Goal: Task Accomplishment & Management: Manage account settings

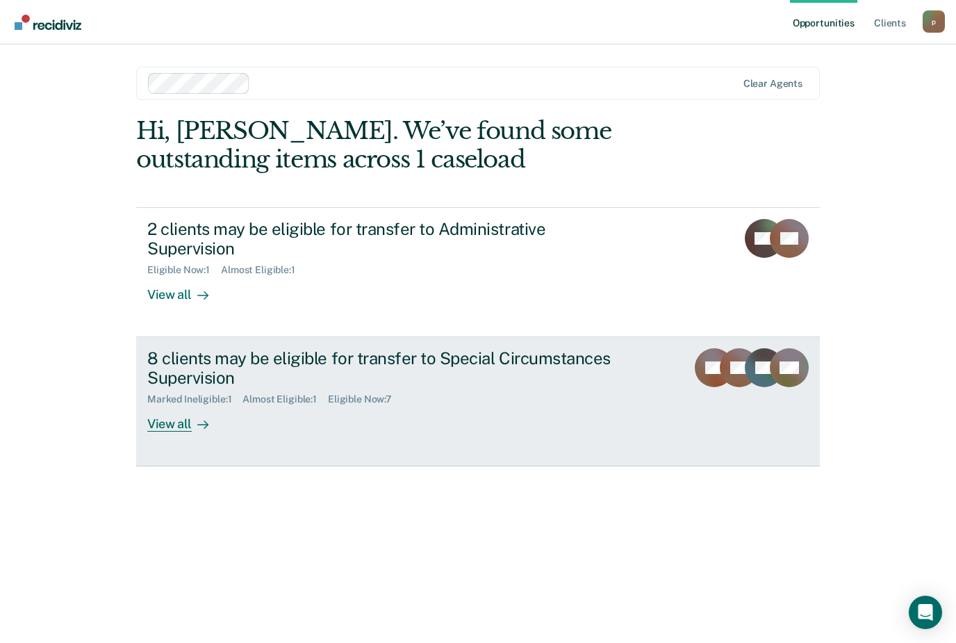
click at [373, 361] on div "8 clients may be eligible for transfer to Special Circumstances Supervision" at bounding box center [391, 368] width 488 height 40
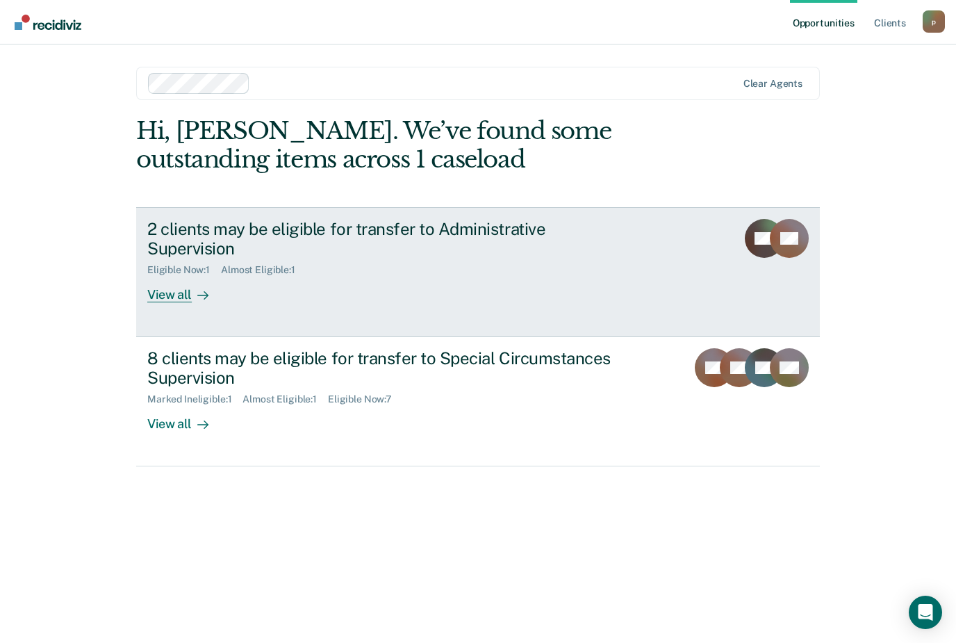
click at [161, 276] on div "View all" at bounding box center [186, 289] width 78 height 27
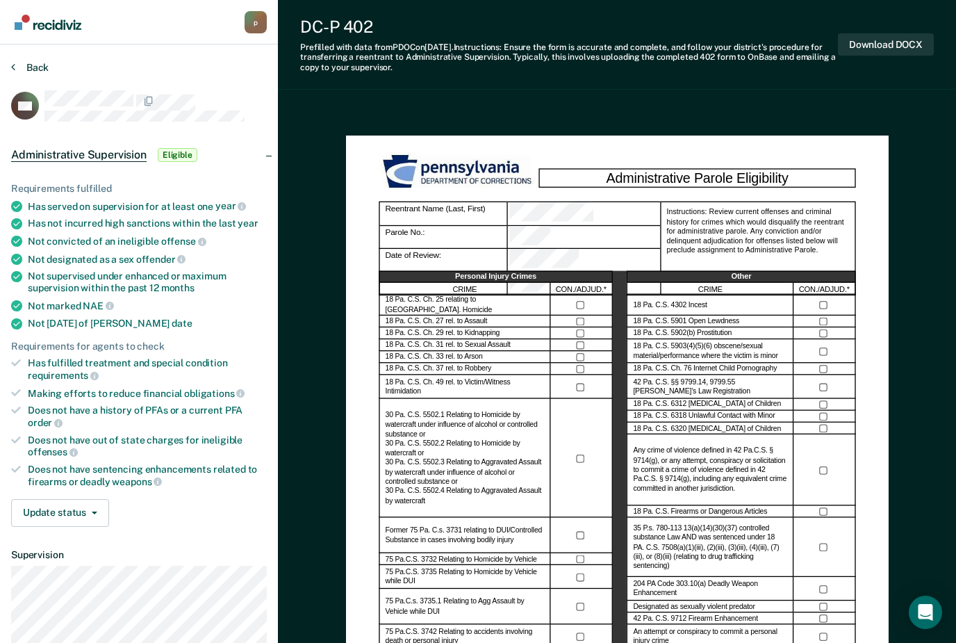
click at [32, 65] on button "Back" at bounding box center [30, 67] width 38 height 13
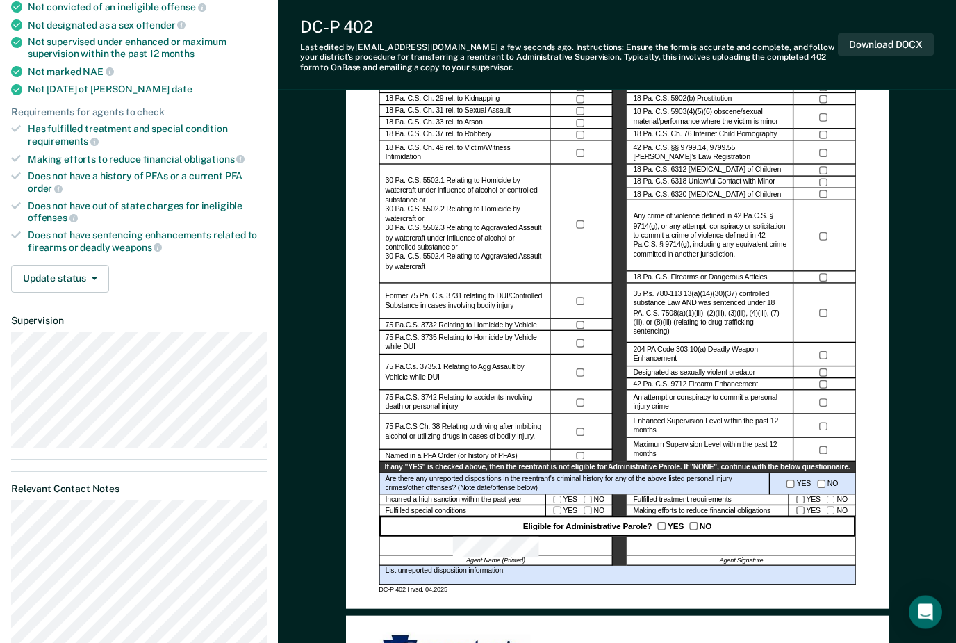
scroll to position [234, 0]
click at [556, 514] on div "YES NO" at bounding box center [579, 510] width 67 height 11
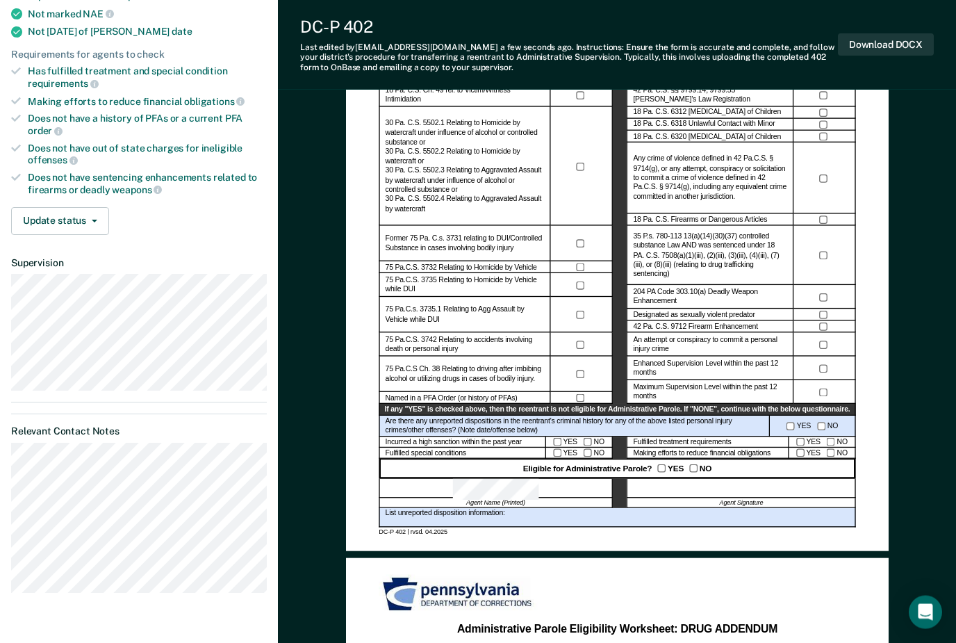
scroll to position [292, 0]
click at [713, 489] on div at bounding box center [741, 487] width 229 height 19
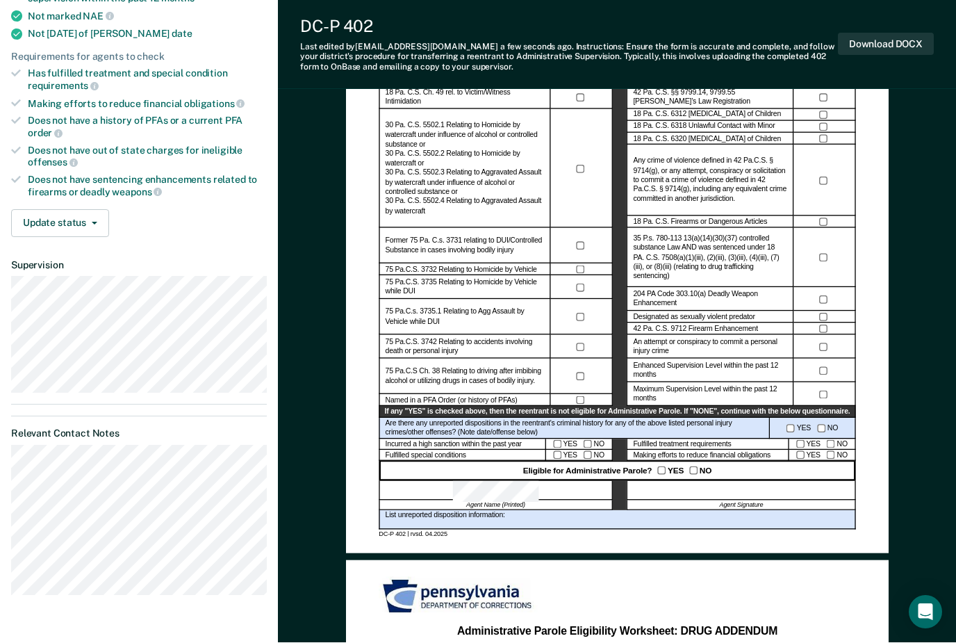
click at [721, 493] on div at bounding box center [741, 490] width 229 height 19
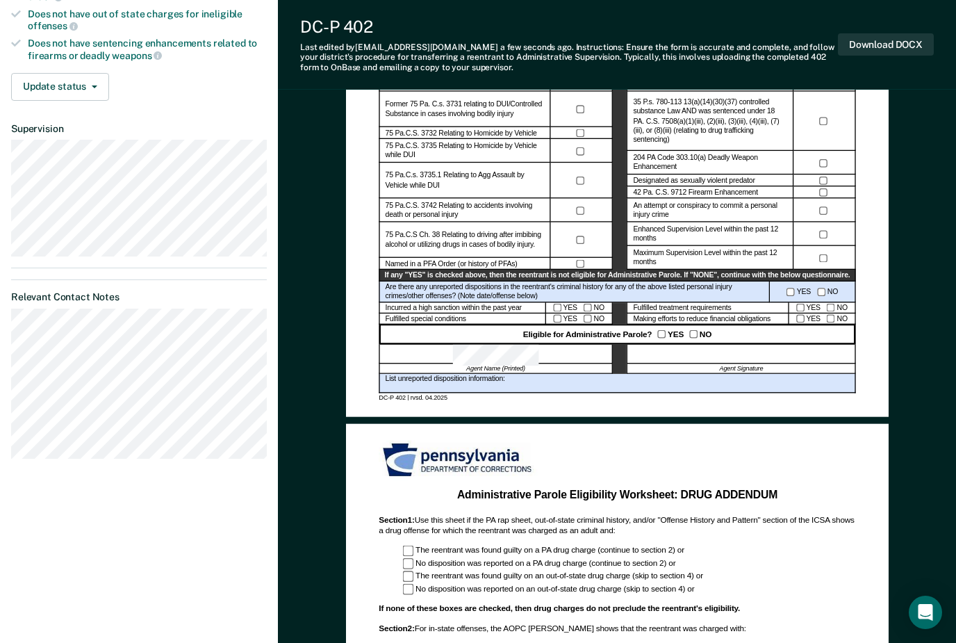
scroll to position [243, 0]
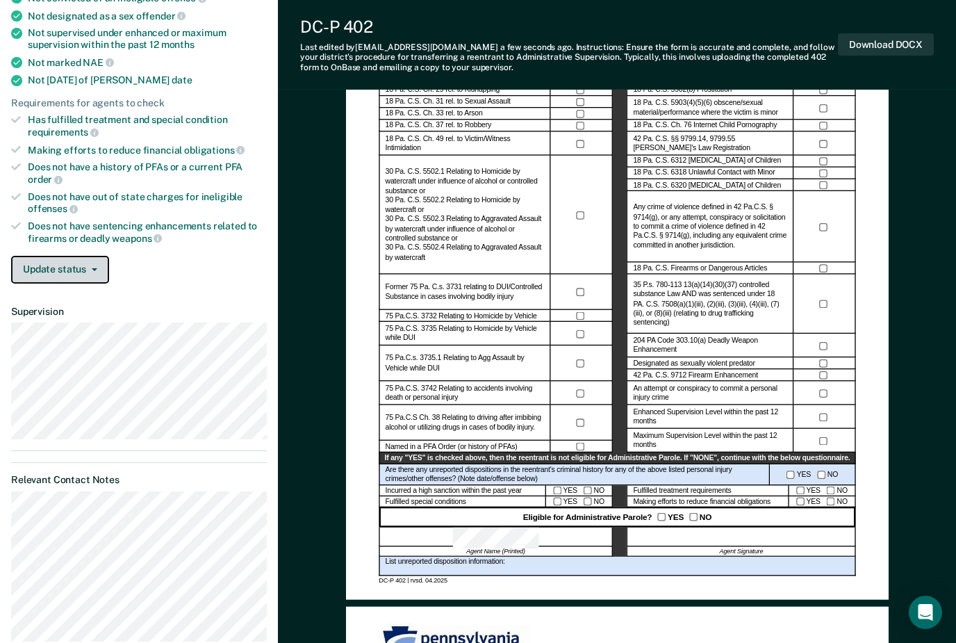
click at [56, 256] on button "Update status" at bounding box center [60, 270] width 98 height 28
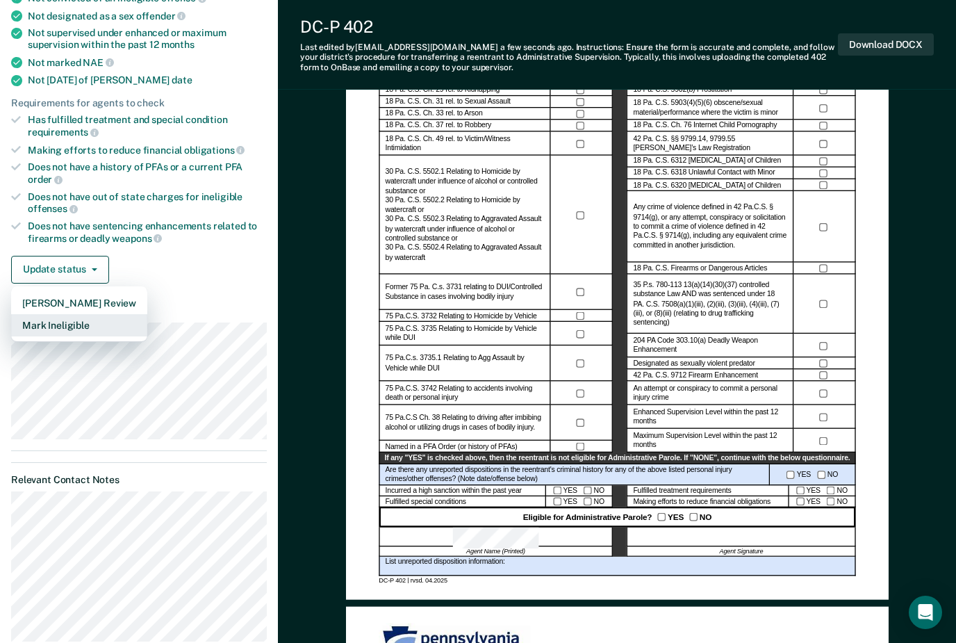
click at [40, 322] on button "Mark Ineligible" at bounding box center [79, 325] width 136 height 22
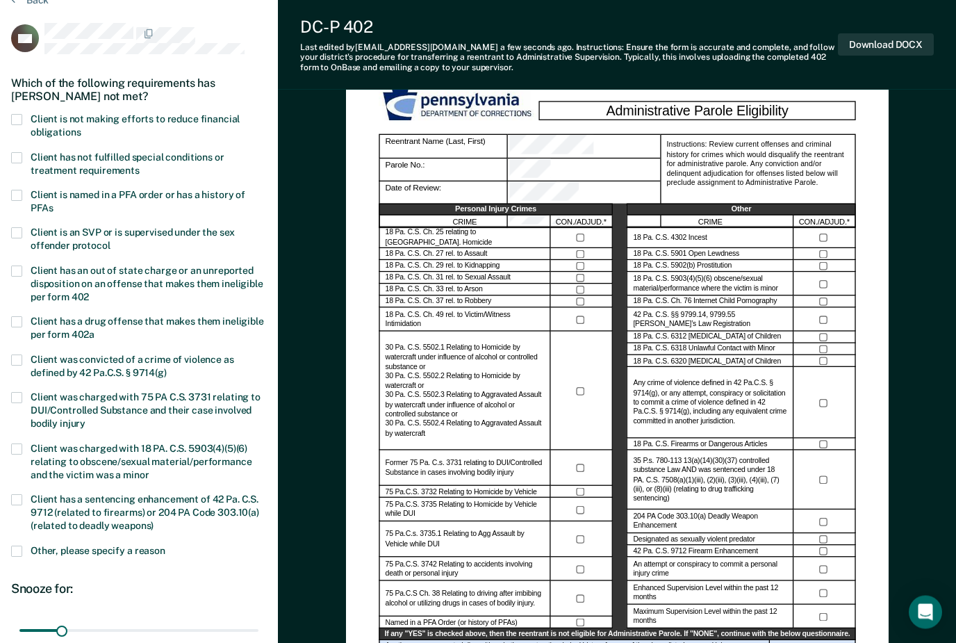
scroll to position [67, 0]
click at [17, 154] on span at bounding box center [16, 157] width 11 height 11
click at [140, 165] on input "Client has not fulfilled special conditions or treatment requirements" at bounding box center [140, 165] width 0 height 0
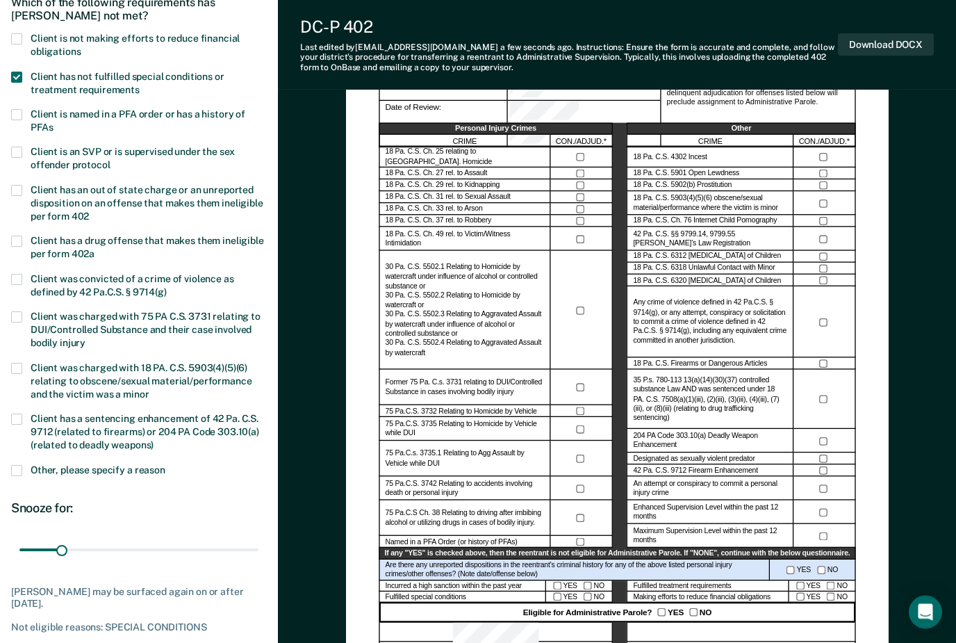
scroll to position [148, 0]
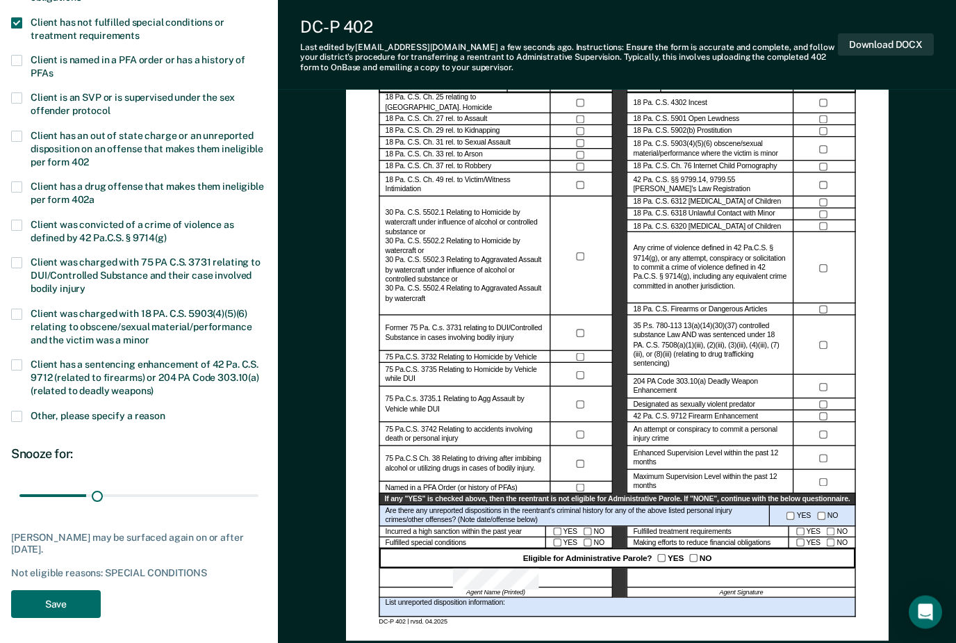
scroll to position [202, 0]
type input "180"
click at [17, 411] on span at bounding box center [16, 416] width 11 height 11
click at [165, 411] on input "Other, please specify a reason" at bounding box center [165, 411] width 0 height 0
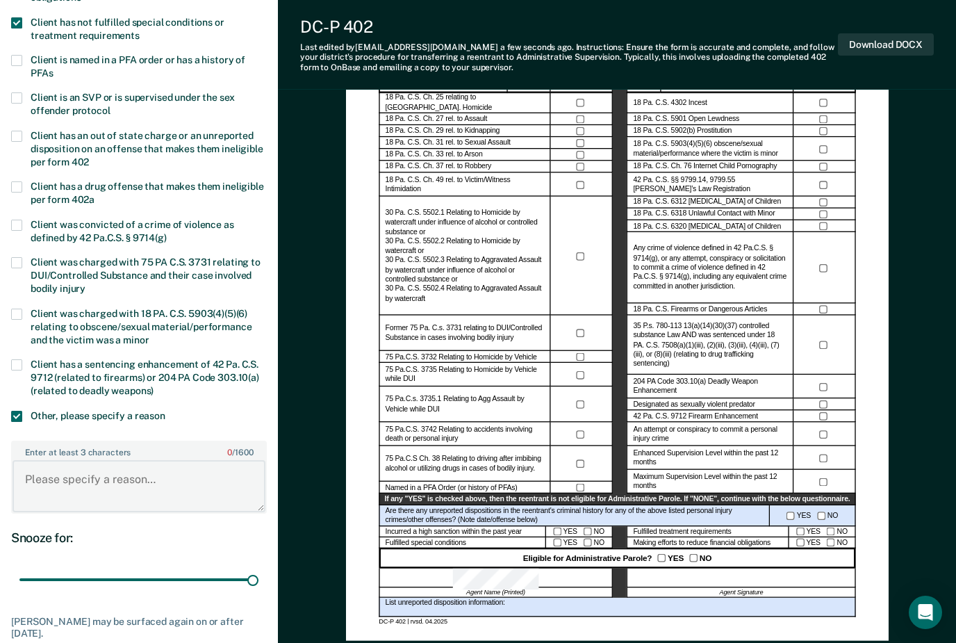
click at [41, 474] on textarea "Enter at least 3 characters 0 / 1600" at bounding box center [139, 485] width 253 height 51
click at [85, 466] on textarea "Sanctioned for use of Drugs in [DATE]. Remains active in AOD treatment. Treatme…" at bounding box center [139, 485] width 253 height 51
click at [200, 489] on textarea "Sanctioned (high level) for use of Drugs in [DATE]. Remains active in AOD treat…" at bounding box center [139, 485] width 253 height 51
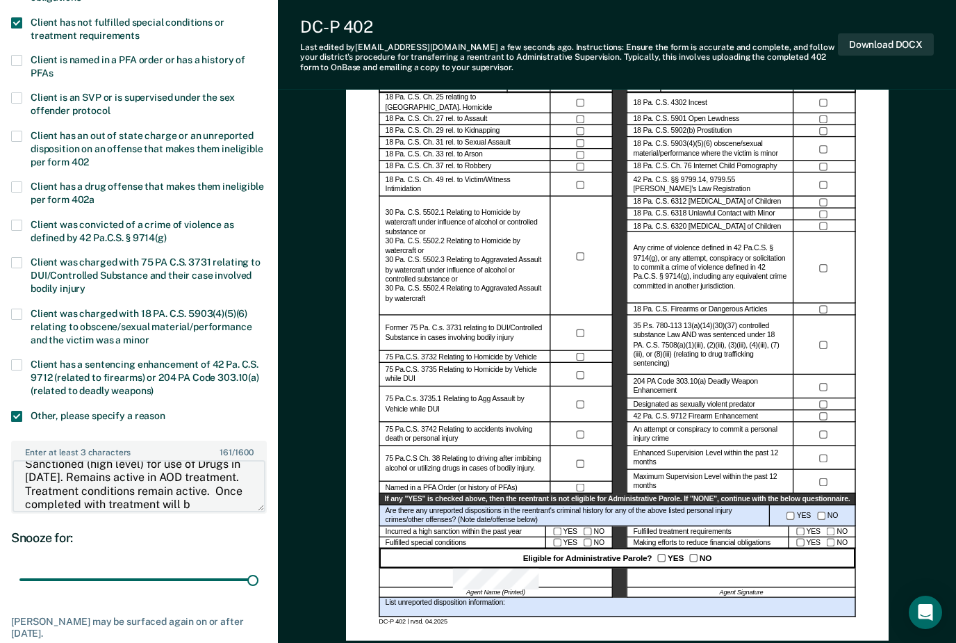
scroll to position [28, 0]
type textarea "Sanctioned (high level) for use of Drugs in [DATE]. Remains active in AOD treat…"
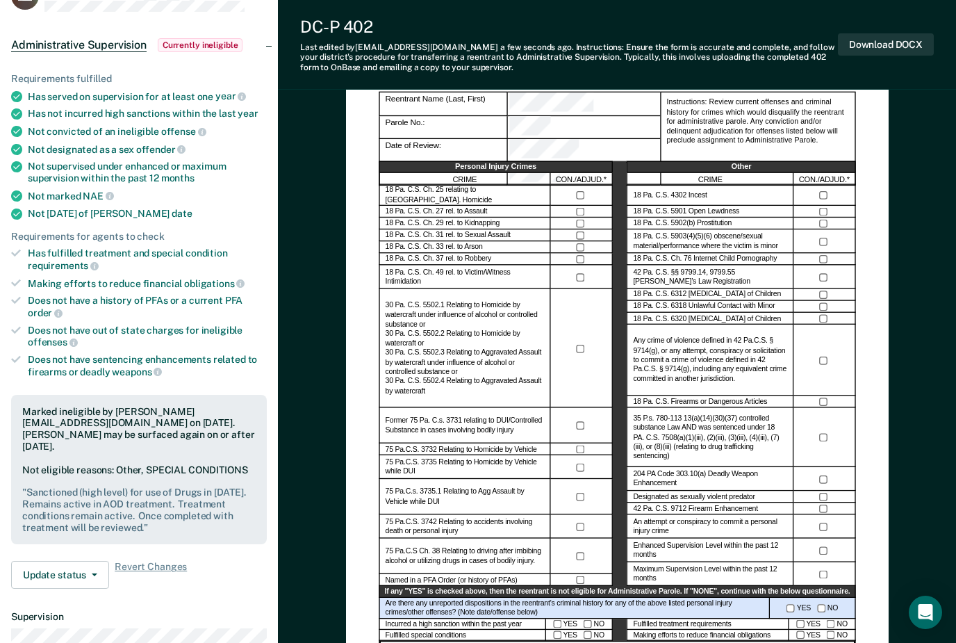
scroll to position [0, 0]
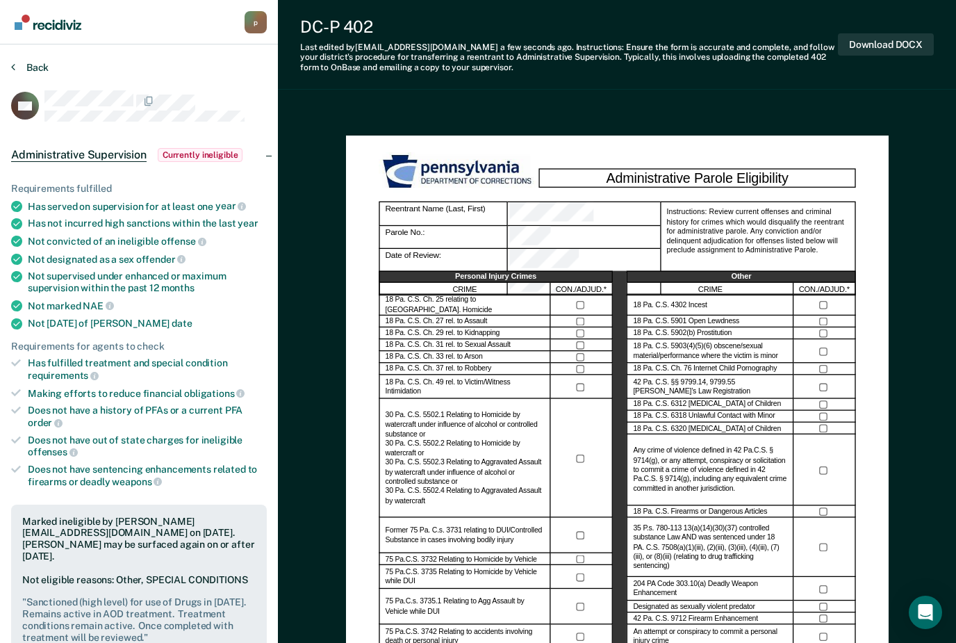
click at [31, 65] on button "Back" at bounding box center [30, 67] width 38 height 13
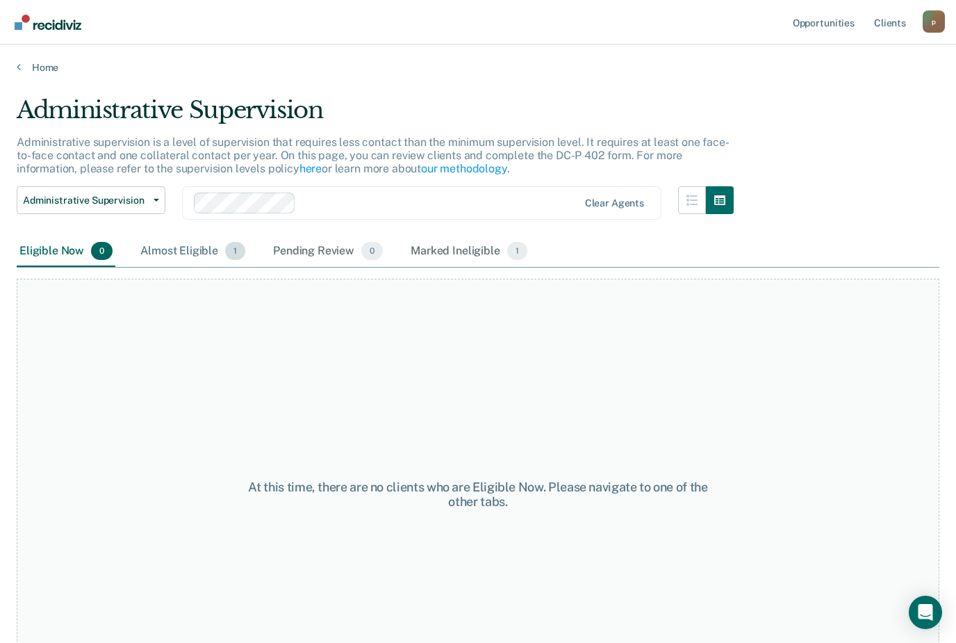
click at [192, 247] on div "Almost Eligible 1" at bounding box center [193, 251] width 110 height 31
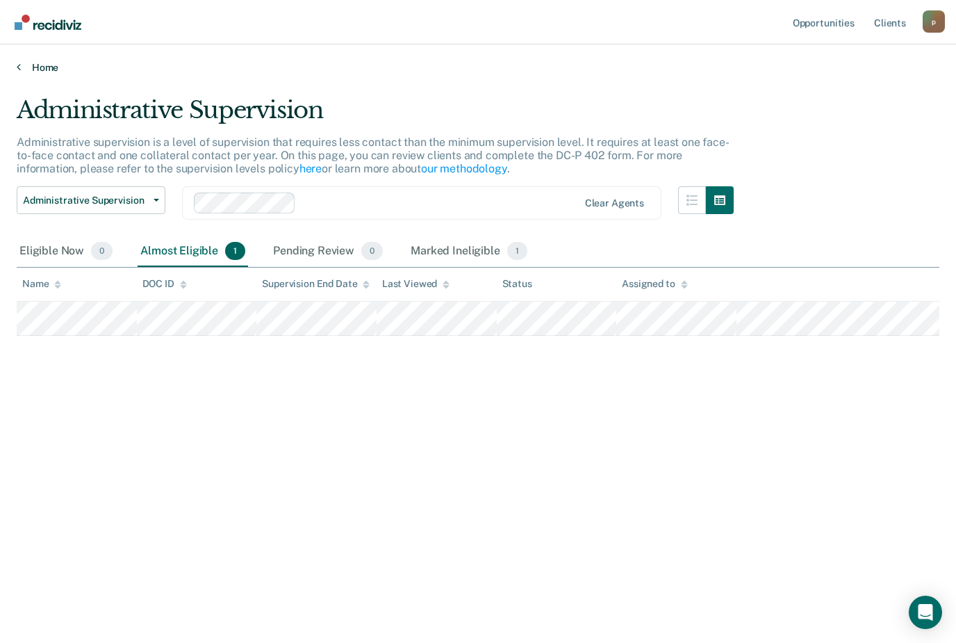
click at [36, 67] on link "Home" at bounding box center [478, 67] width 923 height 13
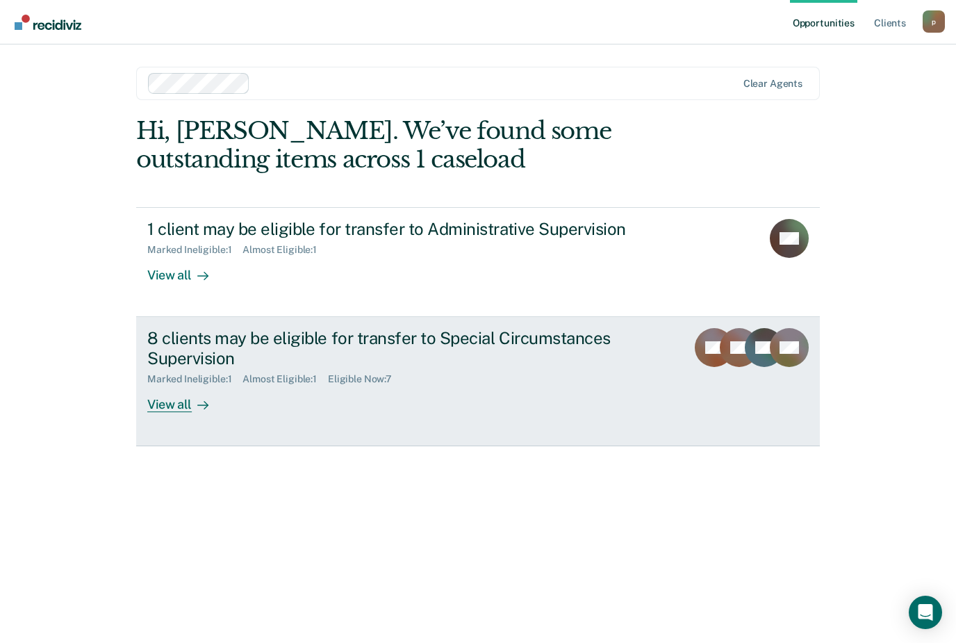
click at [165, 399] on div "View all" at bounding box center [186, 398] width 78 height 27
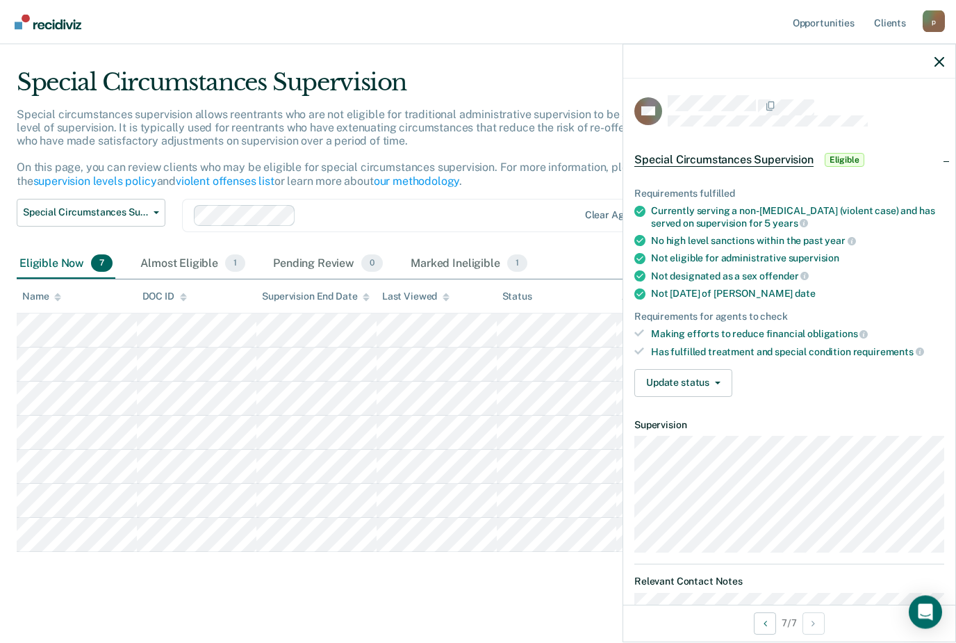
scroll to position [28, 0]
click at [696, 382] on button "Update status" at bounding box center [684, 383] width 98 height 28
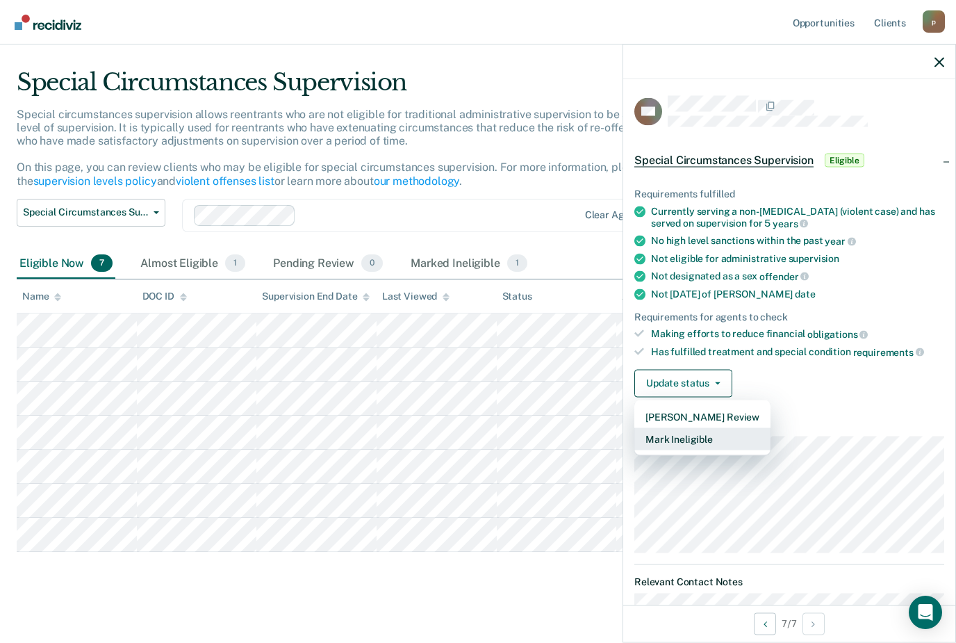
click at [694, 440] on button "Mark Ineligible" at bounding box center [703, 438] width 136 height 22
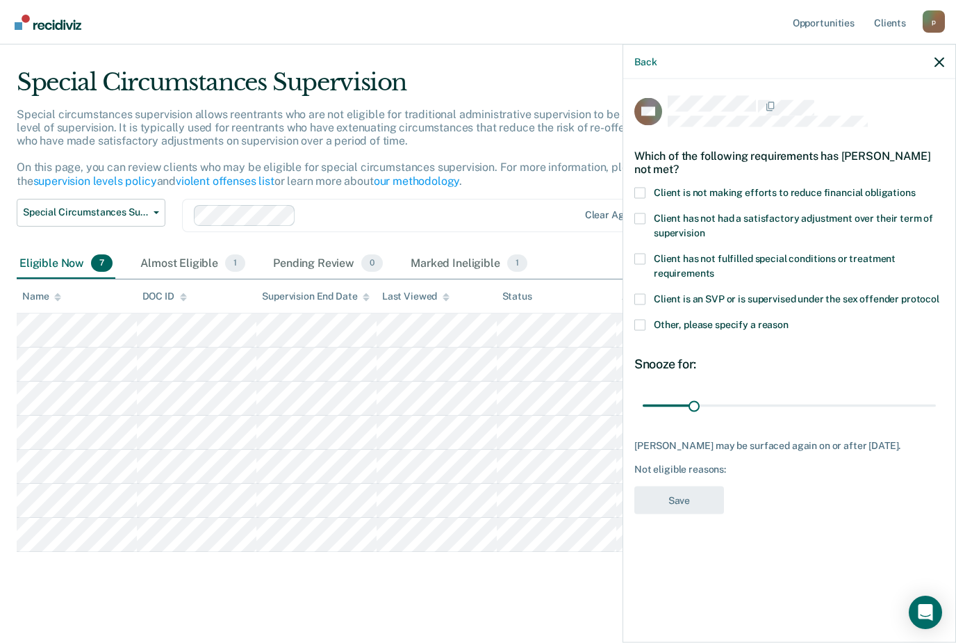
click at [765, 325] on span "Other, please specify a reason" at bounding box center [721, 323] width 135 height 11
click at [789, 319] on input "Other, please specify a reason" at bounding box center [789, 319] width 0 height 0
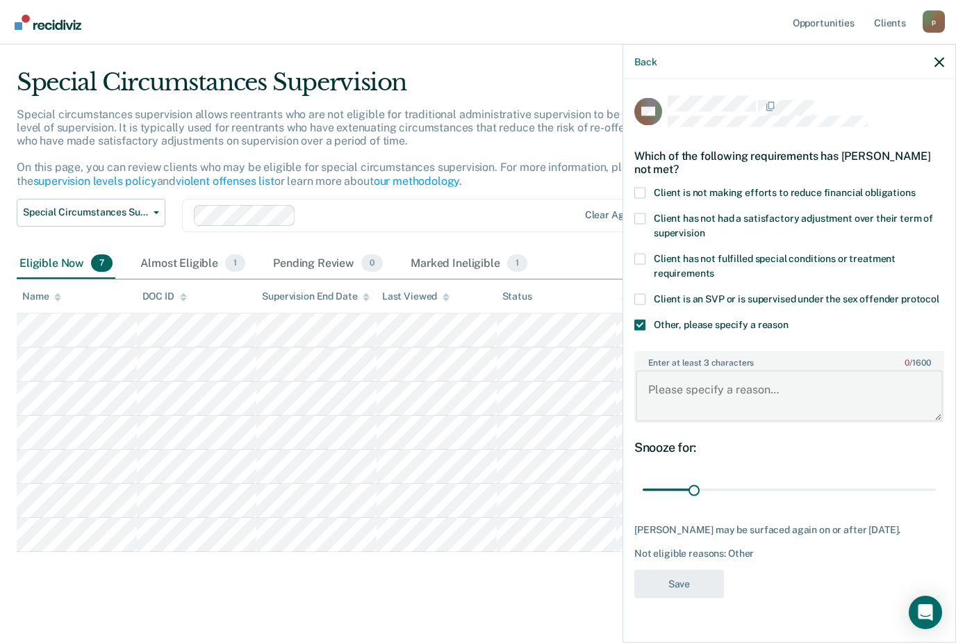
click at [785, 386] on textarea "Enter at least 3 characters 0 / 1600" at bounding box center [789, 395] width 307 height 51
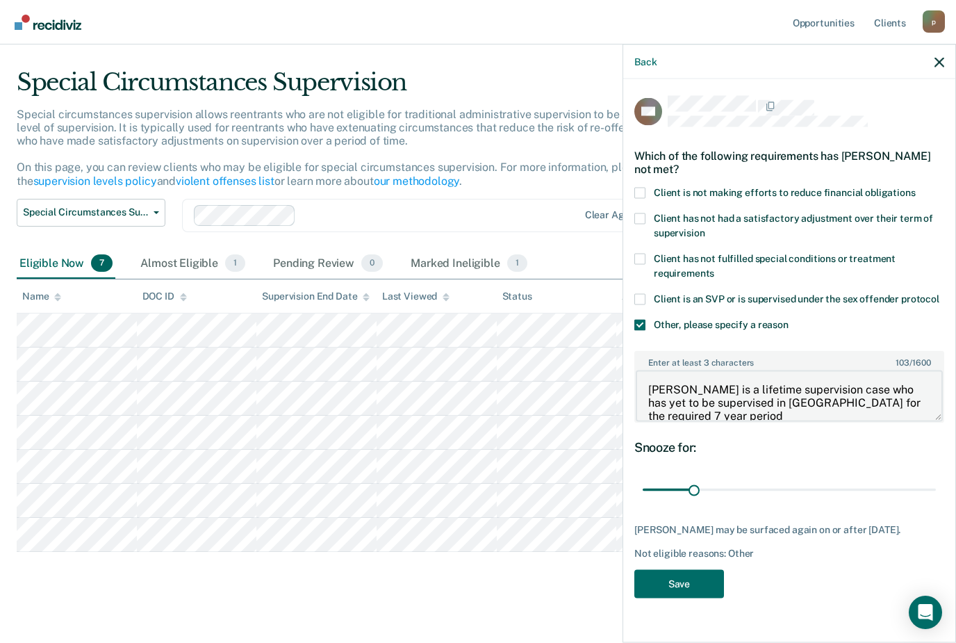
type textarea "[PERSON_NAME] is a lifetime supervision case who has yet to be supervised in [G…"
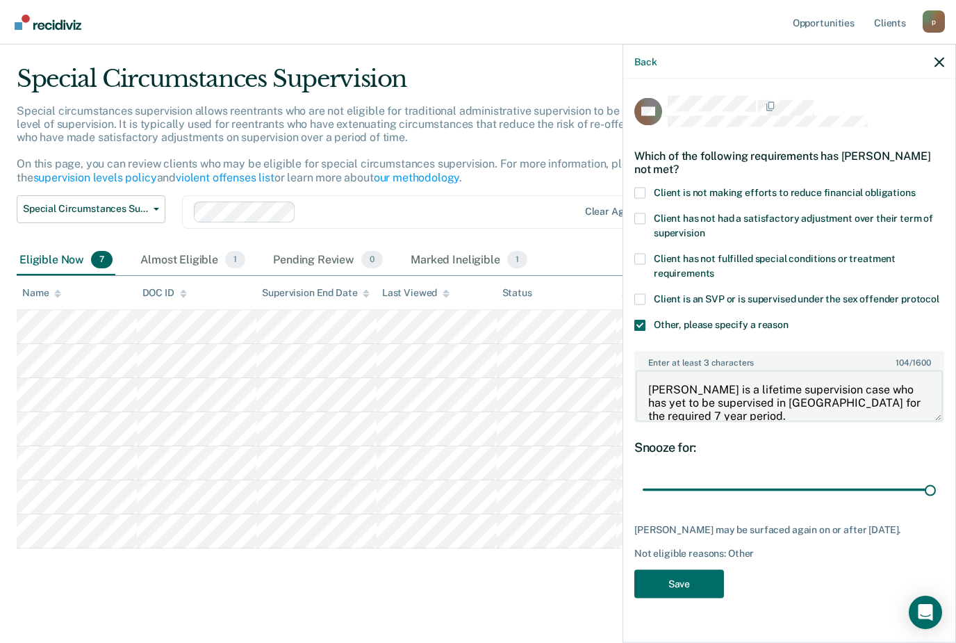
type input "180"
type textarea "[PERSON_NAME] is a lifetime supervision case who has yet to be supervised in [G…"
click at [668, 581] on button "Save" at bounding box center [680, 584] width 90 height 28
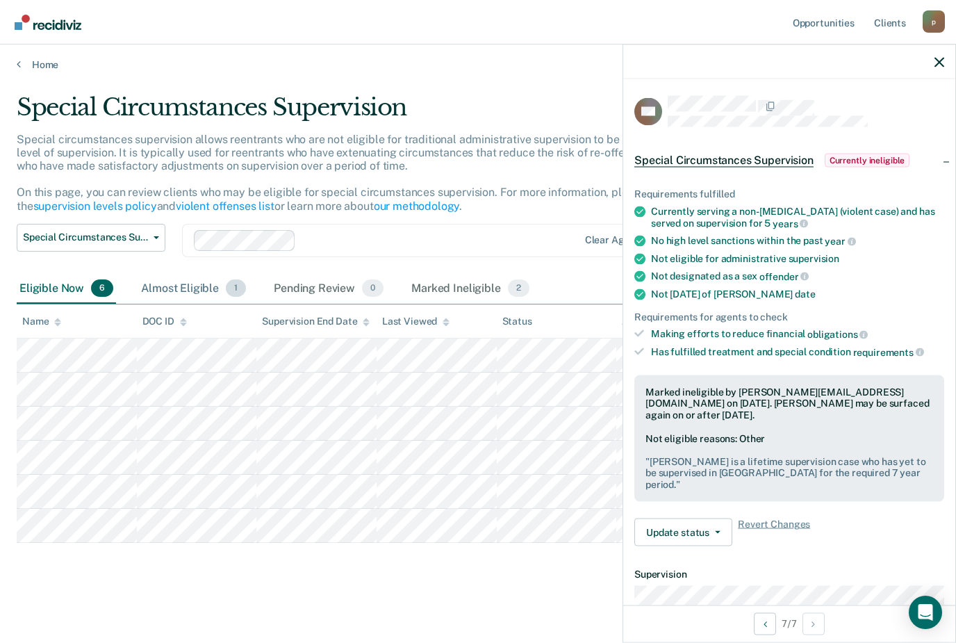
click at [179, 274] on div "Almost Eligible 1" at bounding box center [193, 289] width 110 height 31
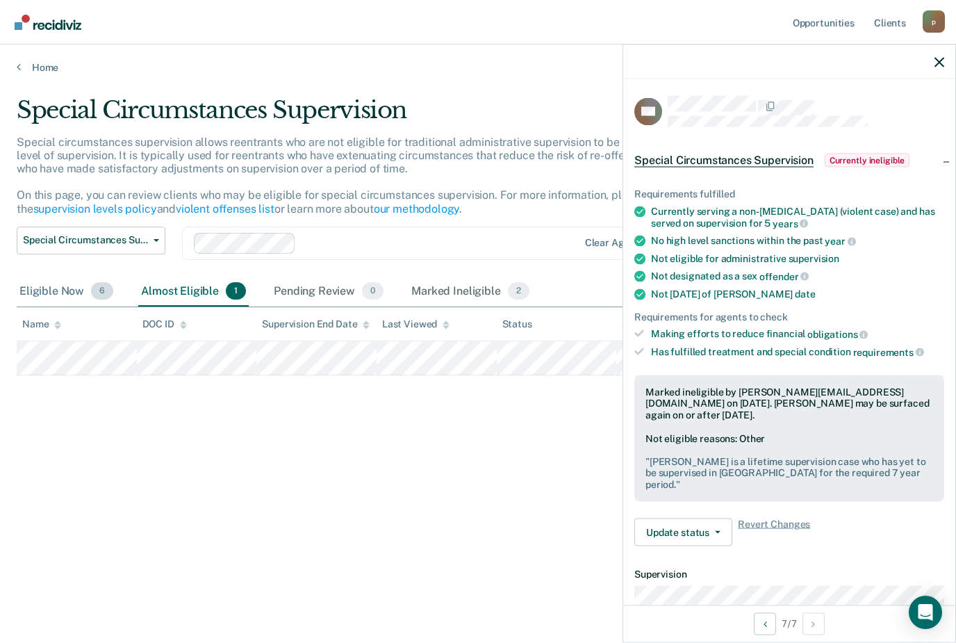
click at [50, 277] on div "Eligible Now 6" at bounding box center [66, 292] width 99 height 31
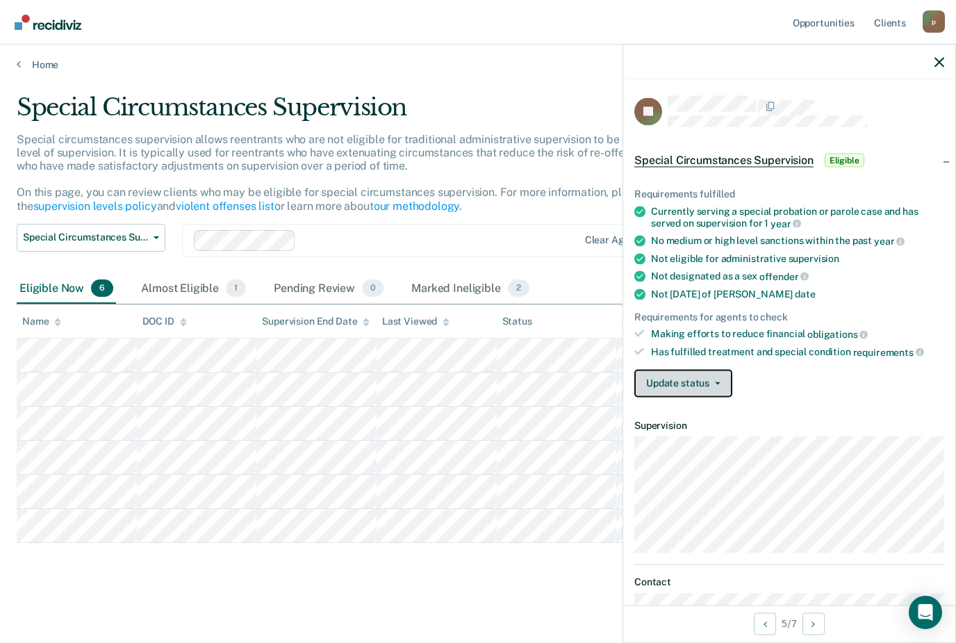
click at [694, 379] on button "Update status" at bounding box center [684, 383] width 98 height 28
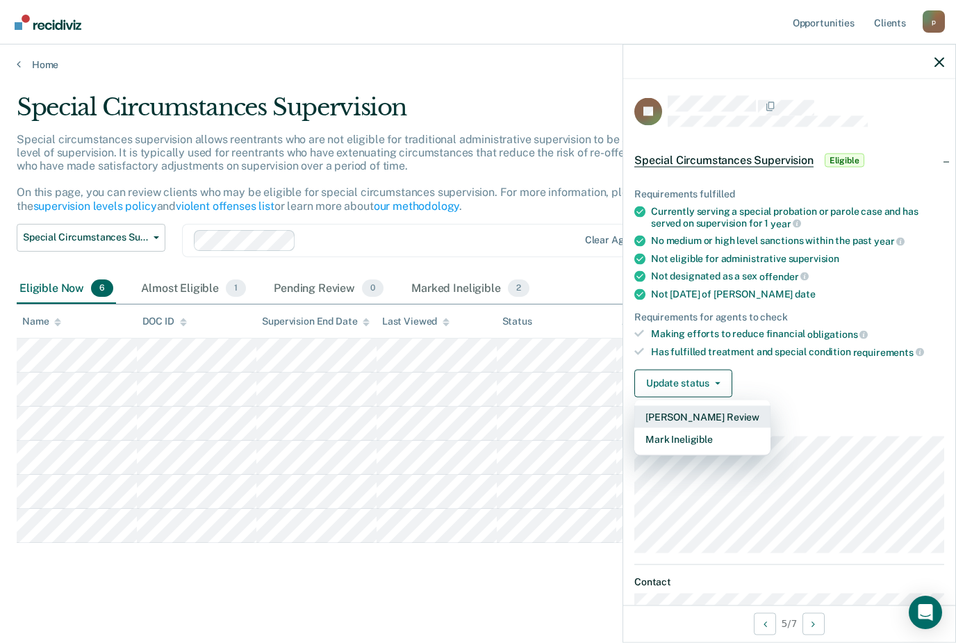
click at [750, 411] on button "[PERSON_NAME] Review" at bounding box center [703, 416] width 136 height 22
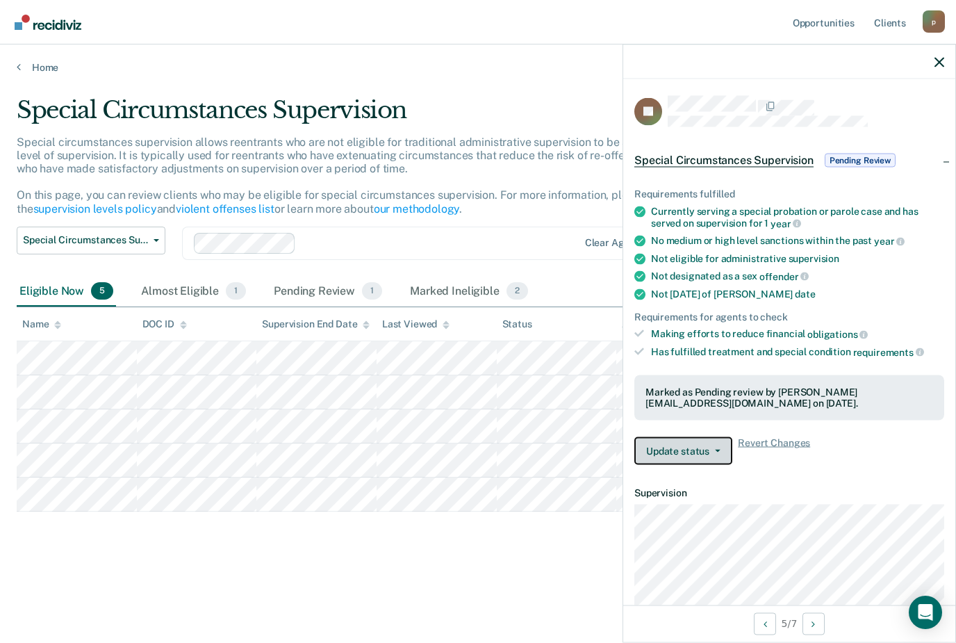
scroll to position [60, 0]
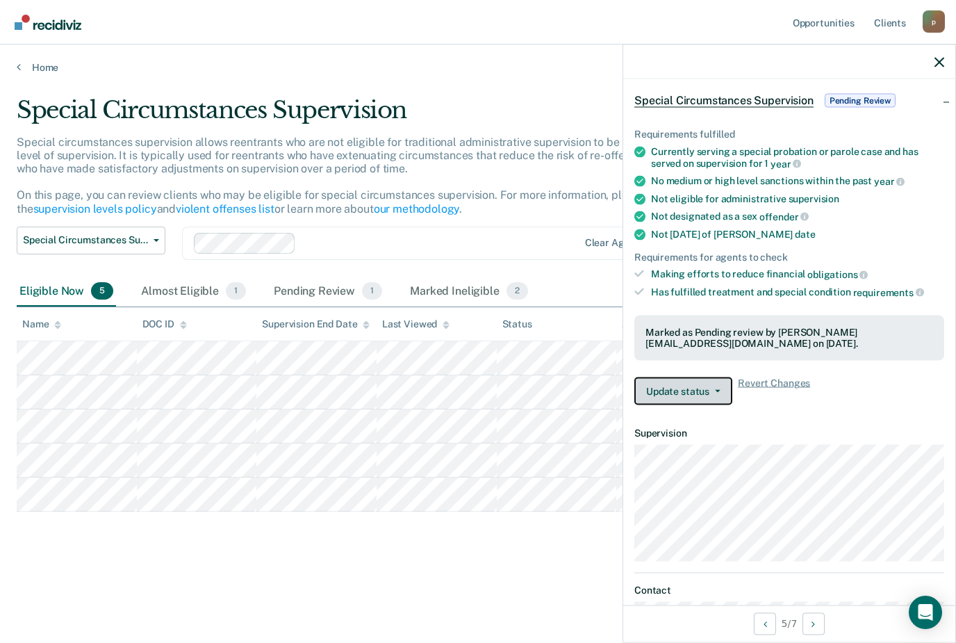
click at [706, 386] on button "Update status" at bounding box center [684, 391] width 98 height 28
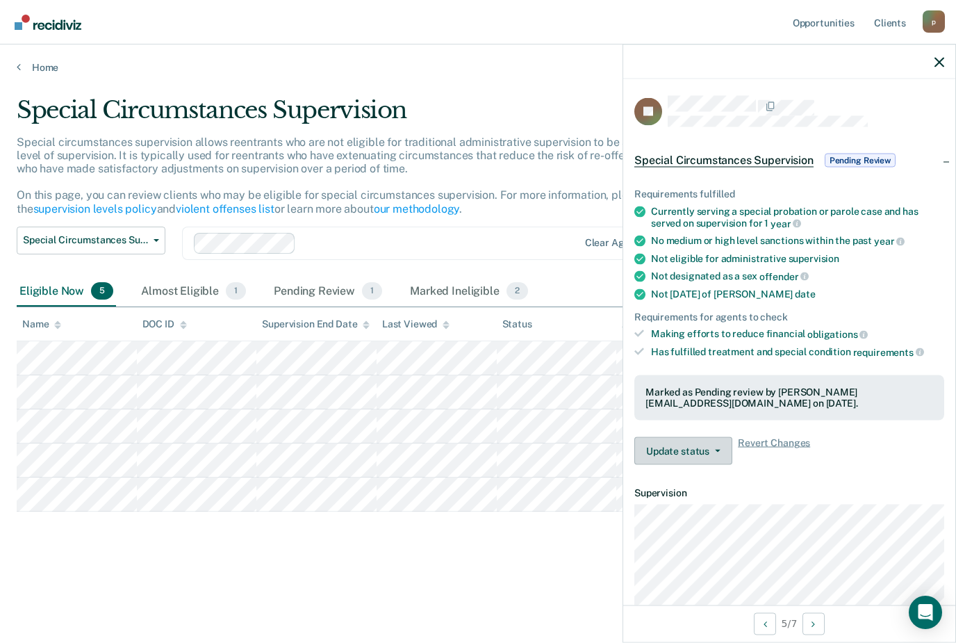
scroll to position [0, 0]
click at [794, 439] on span "Revert Changes" at bounding box center [774, 451] width 72 height 28
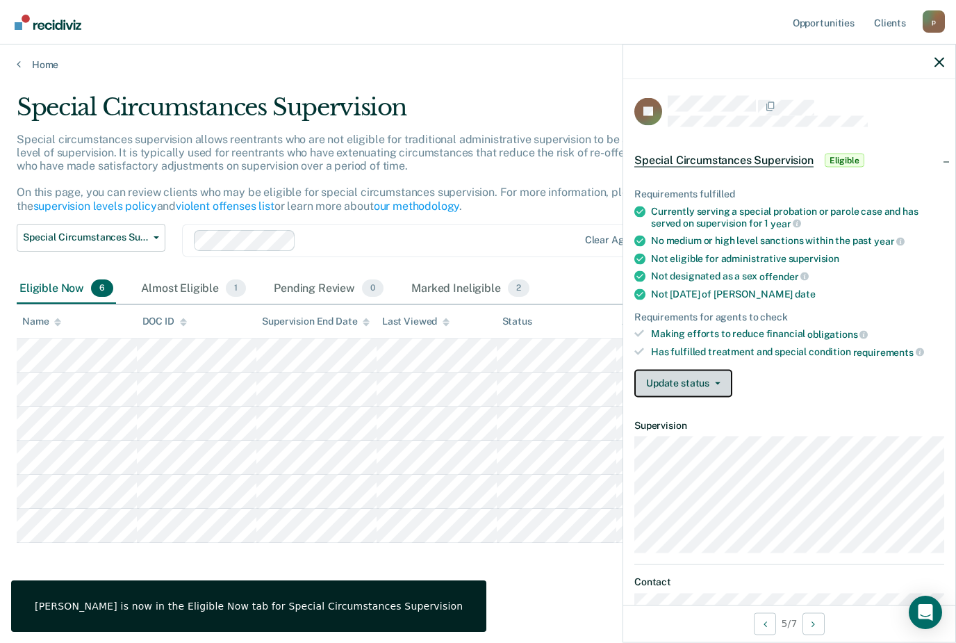
click at [701, 381] on button "Update status" at bounding box center [684, 383] width 98 height 28
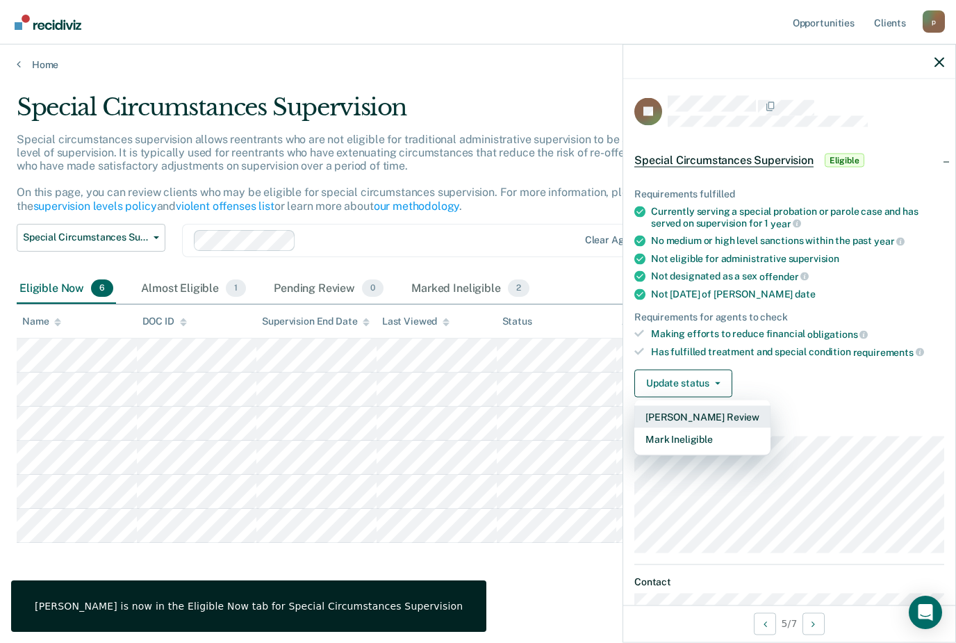
click at [735, 405] on button "[PERSON_NAME] Review" at bounding box center [703, 416] width 136 height 22
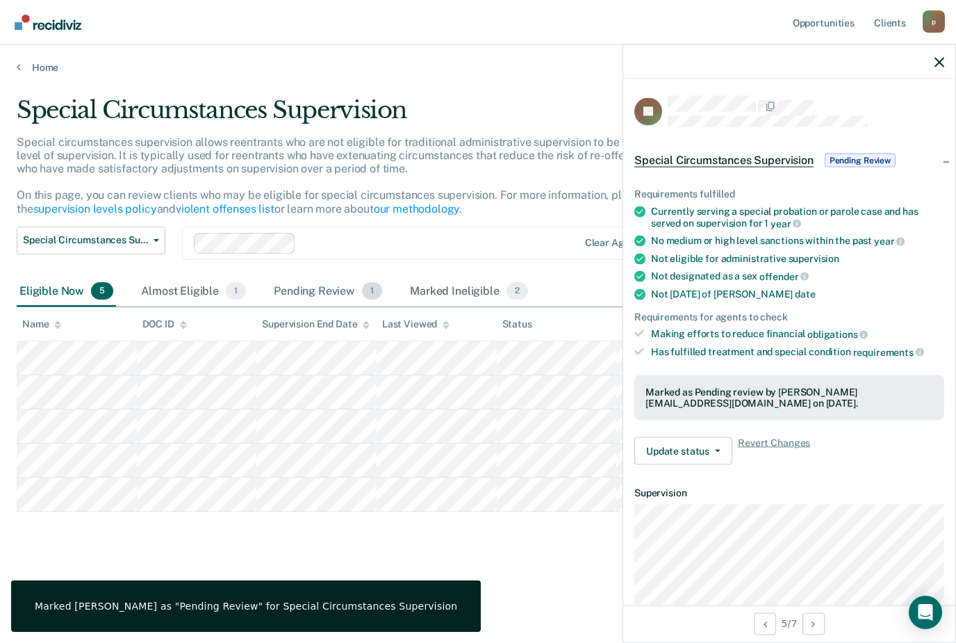
click at [324, 277] on div "Pending Review 1" at bounding box center [328, 292] width 114 height 31
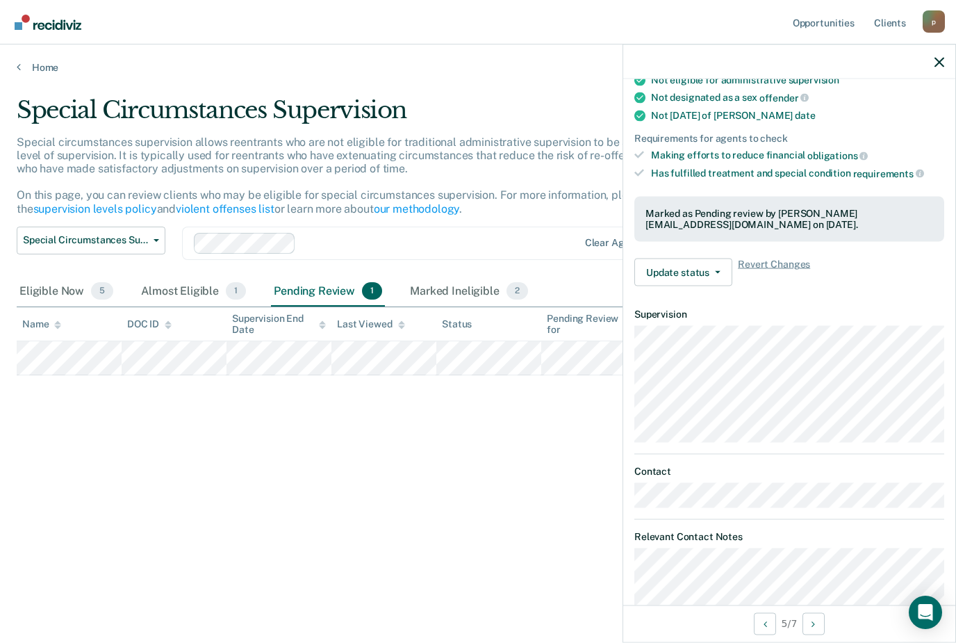
scroll to position [178, 0]
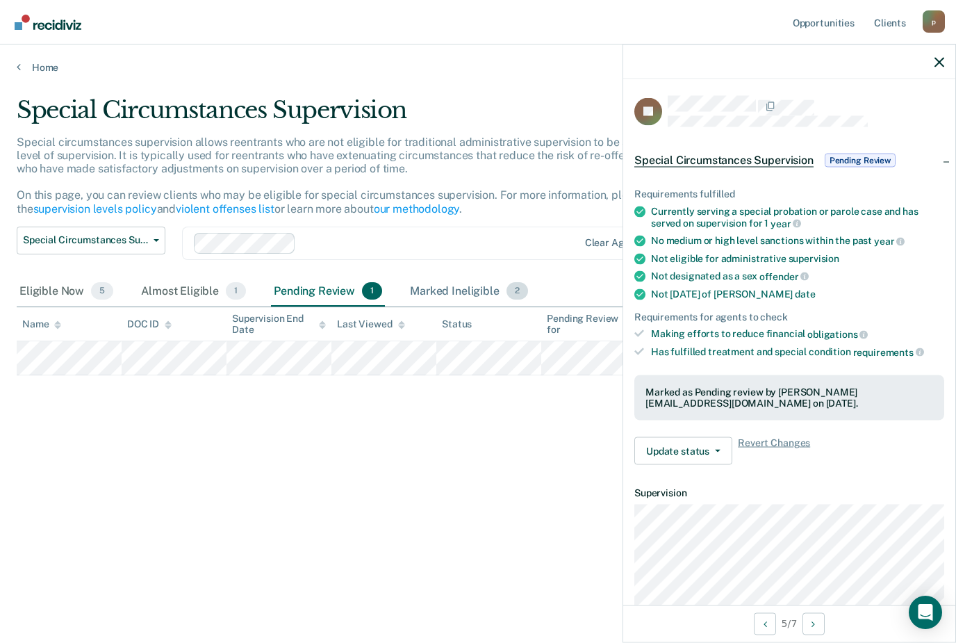
click at [474, 277] on div "Marked Ineligible 2" at bounding box center [469, 292] width 124 height 31
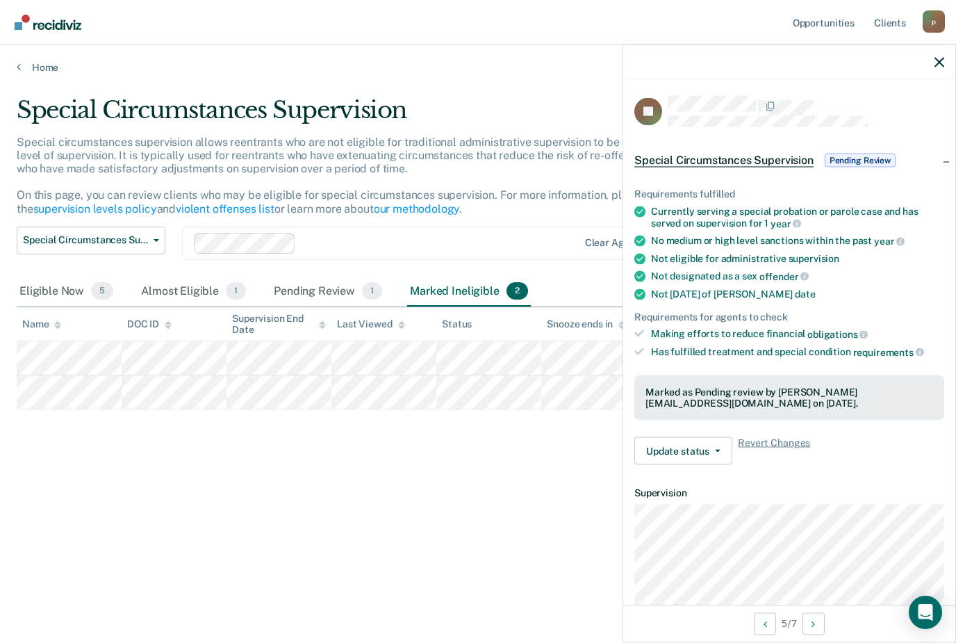
scroll to position [0, 0]
click at [339, 277] on div "Pending Review 1" at bounding box center [328, 292] width 114 height 31
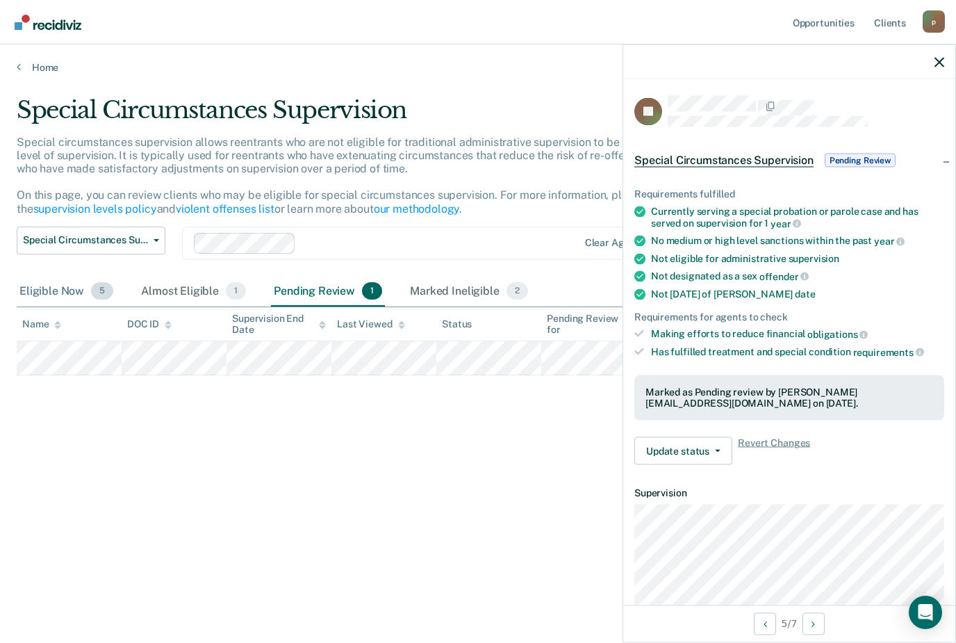
click at [50, 277] on div "Eligible Now 5" at bounding box center [66, 292] width 99 height 31
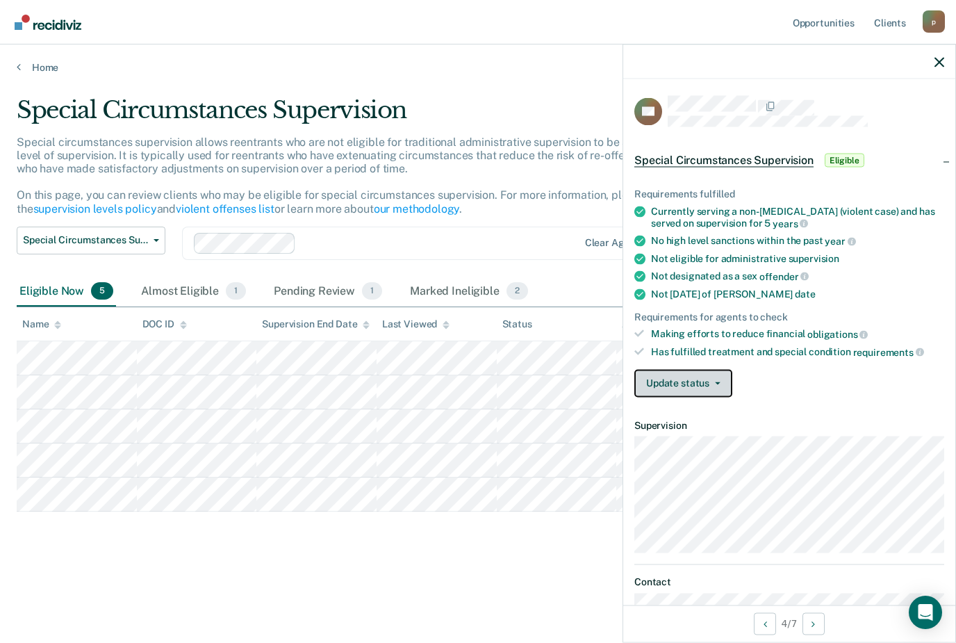
click at [676, 387] on button "Update status" at bounding box center [684, 383] width 98 height 28
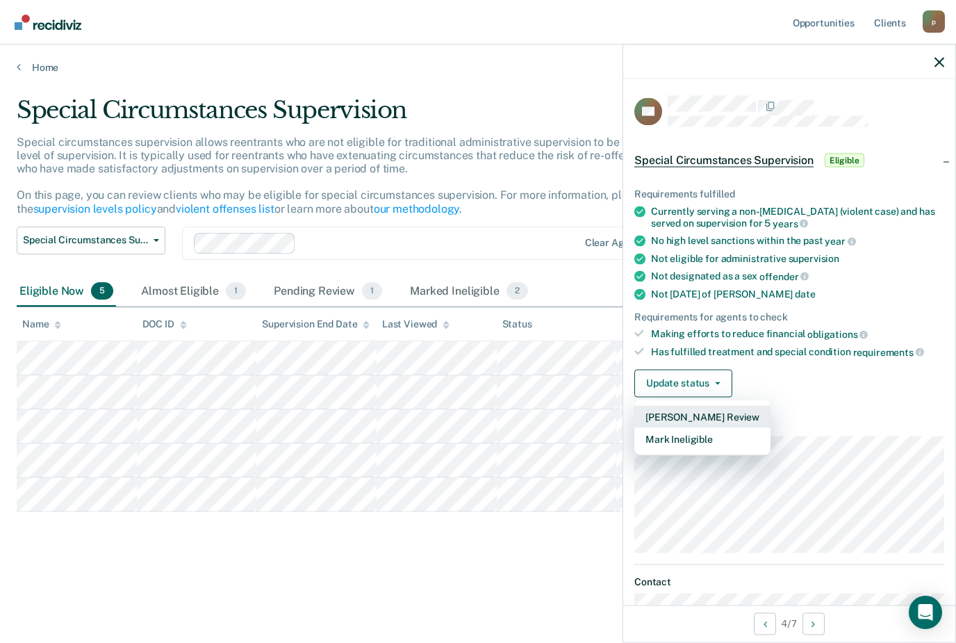
click at [738, 405] on button "[PERSON_NAME] Review" at bounding box center [703, 416] width 136 height 22
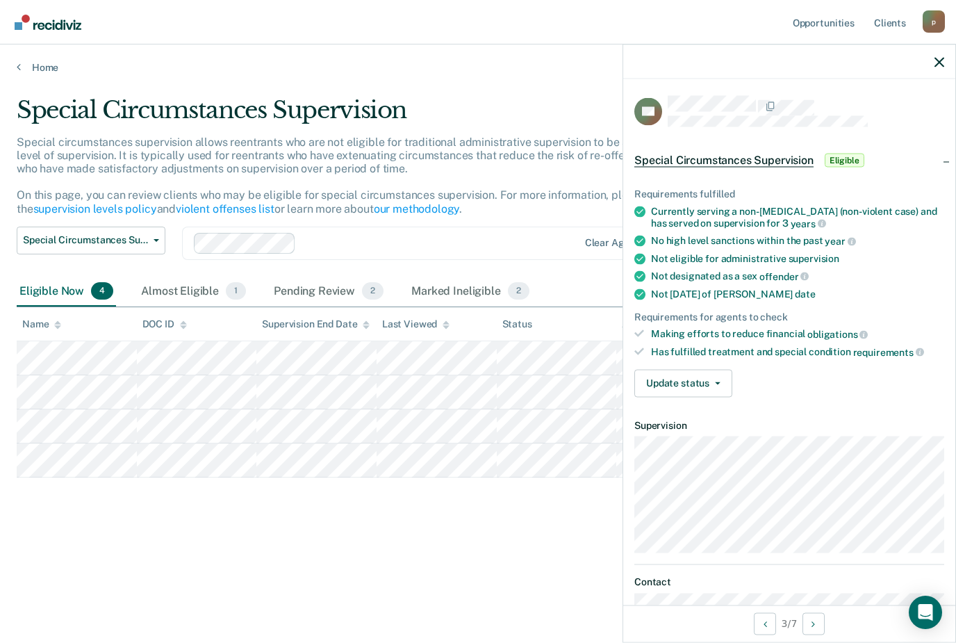
click at [793, 350] on div "Has fulfilled treatment and special condition requirements" at bounding box center [797, 352] width 293 height 13
click at [775, 346] on div "Has fulfilled treatment and special condition requirements" at bounding box center [797, 352] width 293 height 13
click at [774, 346] on div "Has fulfilled treatment and special condition requirements" at bounding box center [797, 352] width 293 height 13
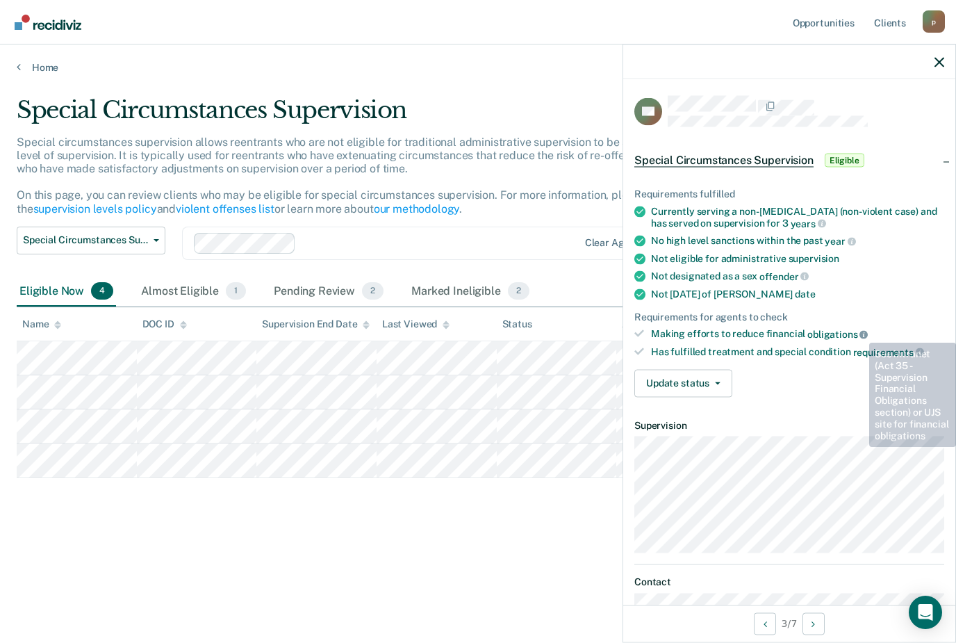
click at [860, 332] on icon at bounding box center [864, 334] width 8 height 8
click at [789, 255] on span "supervision" at bounding box center [814, 258] width 51 height 11
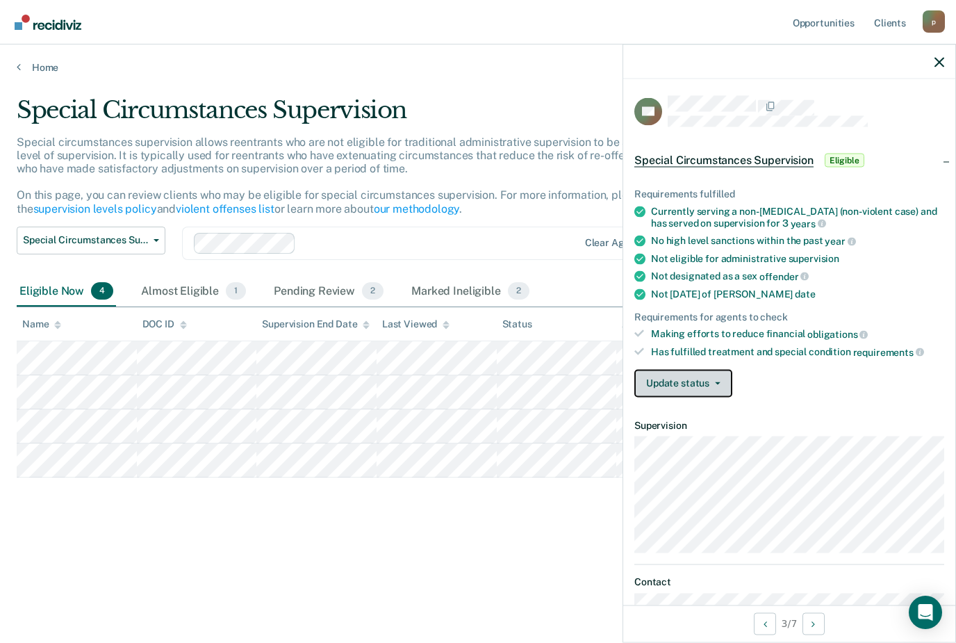
click at [722, 384] on button "Update status" at bounding box center [684, 383] width 98 height 28
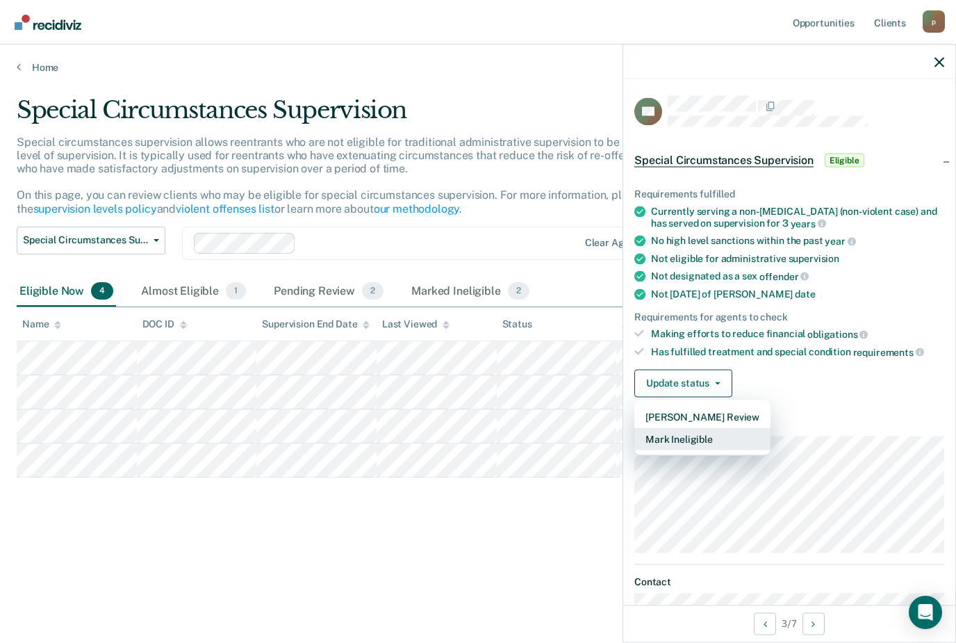
click at [698, 428] on button "Mark Ineligible" at bounding box center [703, 438] width 136 height 22
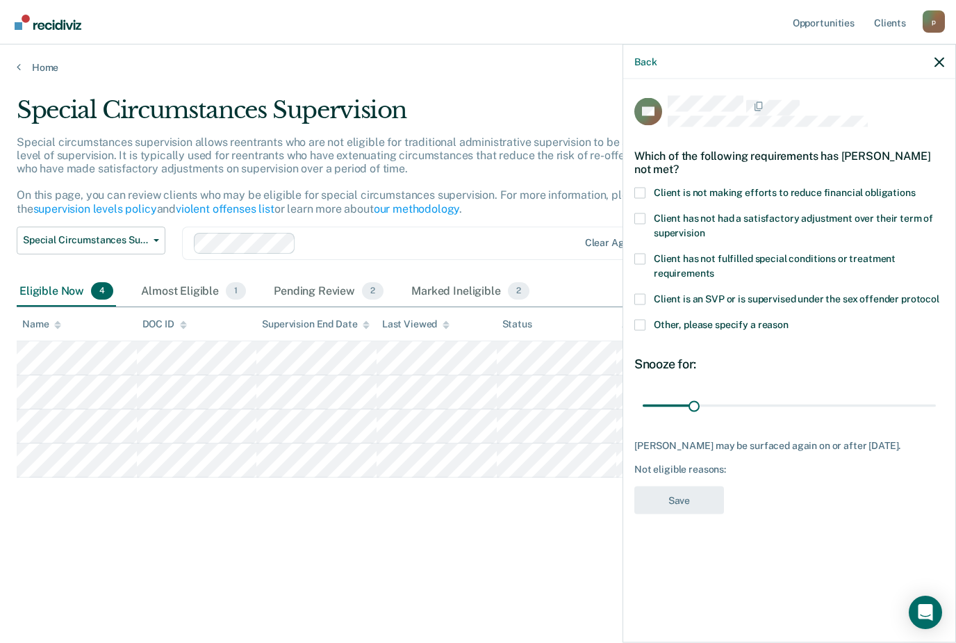
scroll to position [42, 0]
click at [647, 191] on label "Client is not making efforts to reduce financial obligations" at bounding box center [790, 194] width 310 height 15
click at [916, 187] on input "Client is not making efforts to reduce financial obligations" at bounding box center [916, 187] width 0 height 0
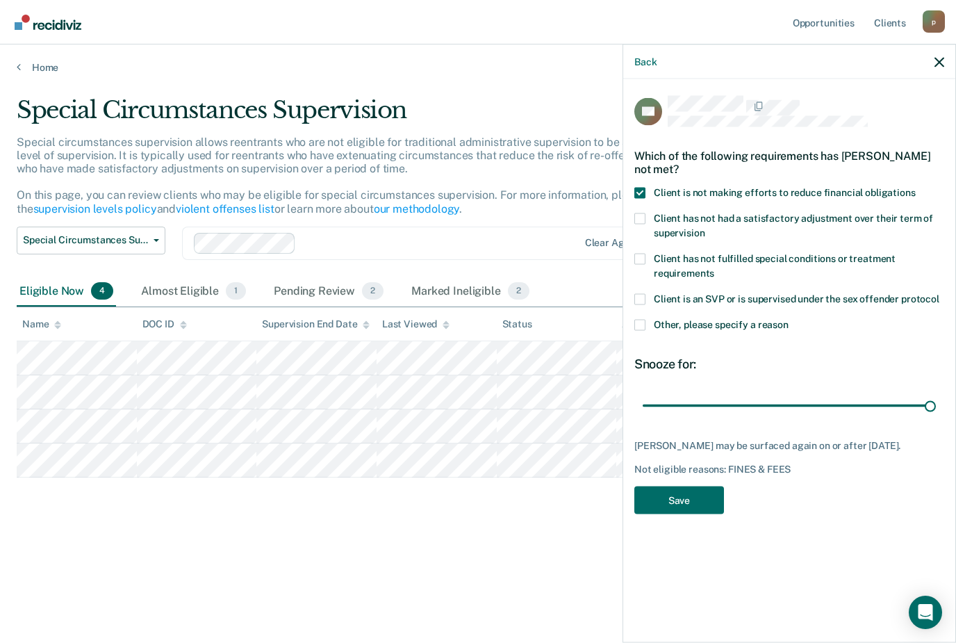
type input "180"
click at [723, 320] on span "Other, please specify a reason" at bounding box center [721, 323] width 135 height 11
click at [789, 319] on input "Other, please specify a reason" at bounding box center [789, 319] width 0 height 0
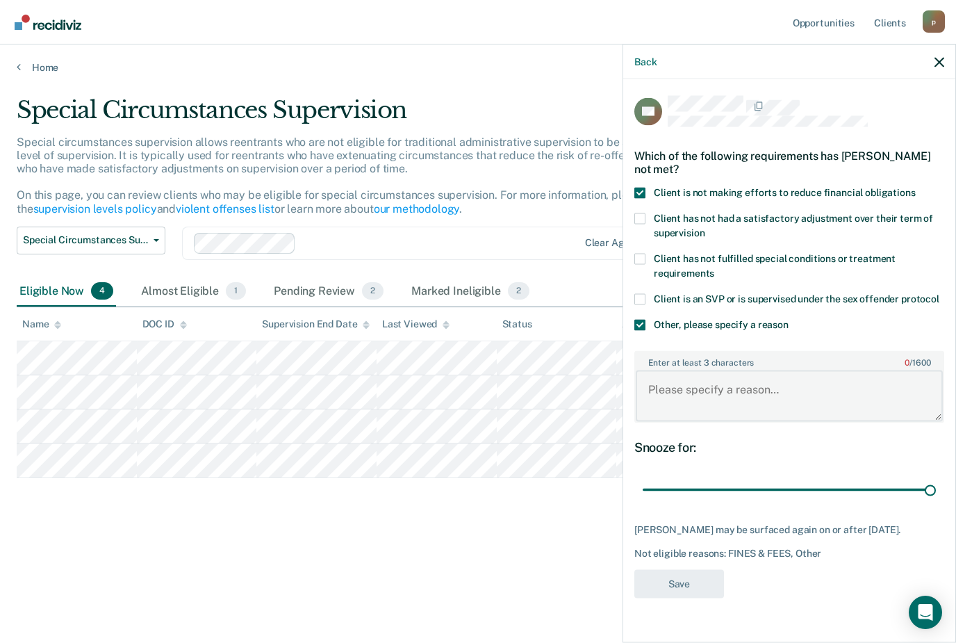
click at [730, 387] on textarea "Enter at least 3 characters 0 / 1600" at bounding box center [789, 395] width 307 height 51
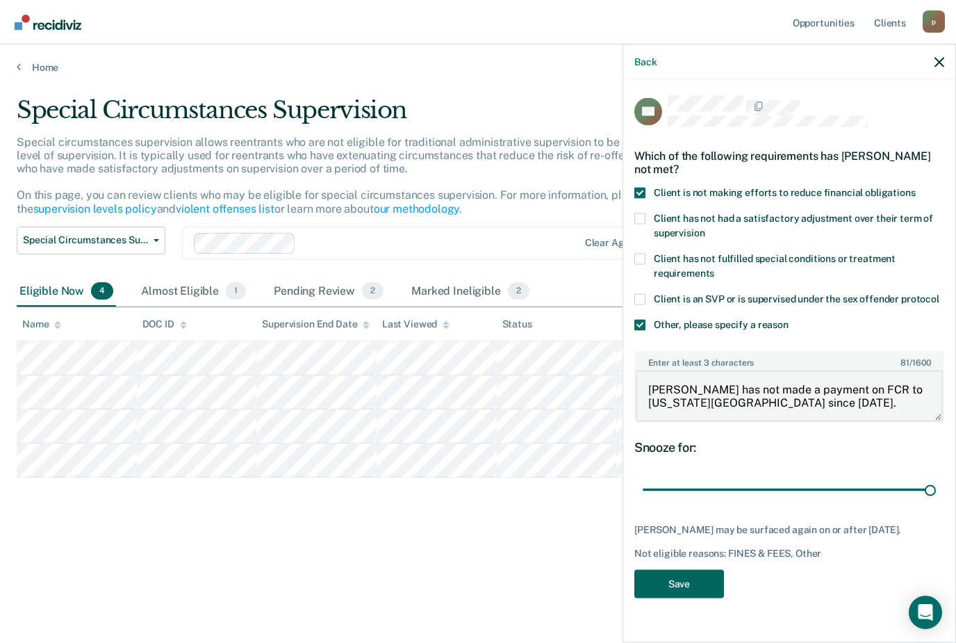
type textarea "[PERSON_NAME] has not made a payment on FCR to [US_STATE][GEOGRAPHIC_DATA] sinc…"
click at [687, 583] on button "Save" at bounding box center [680, 584] width 90 height 28
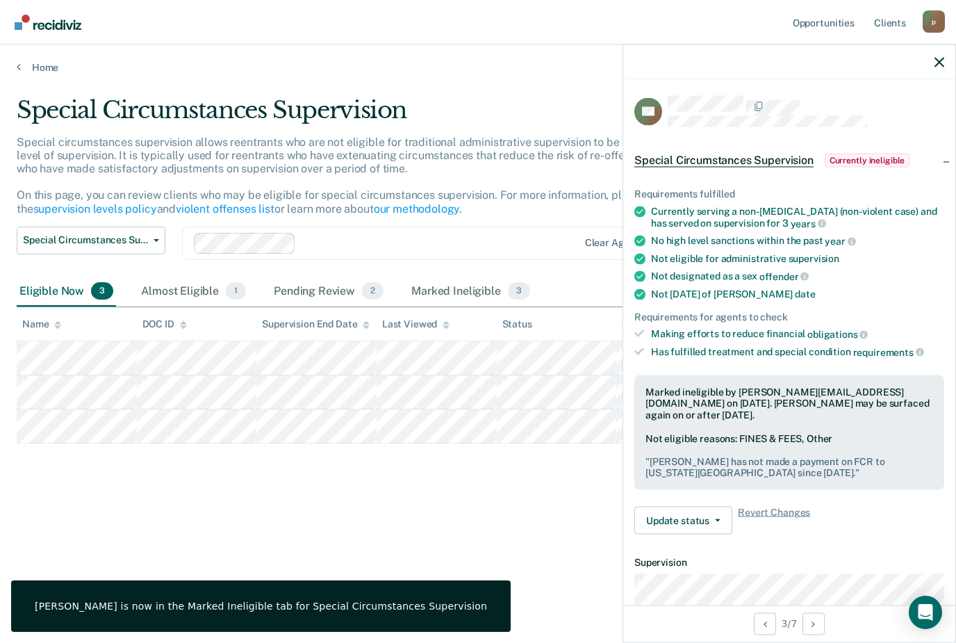
click at [937, 63] on icon "button" at bounding box center [940, 62] width 10 height 10
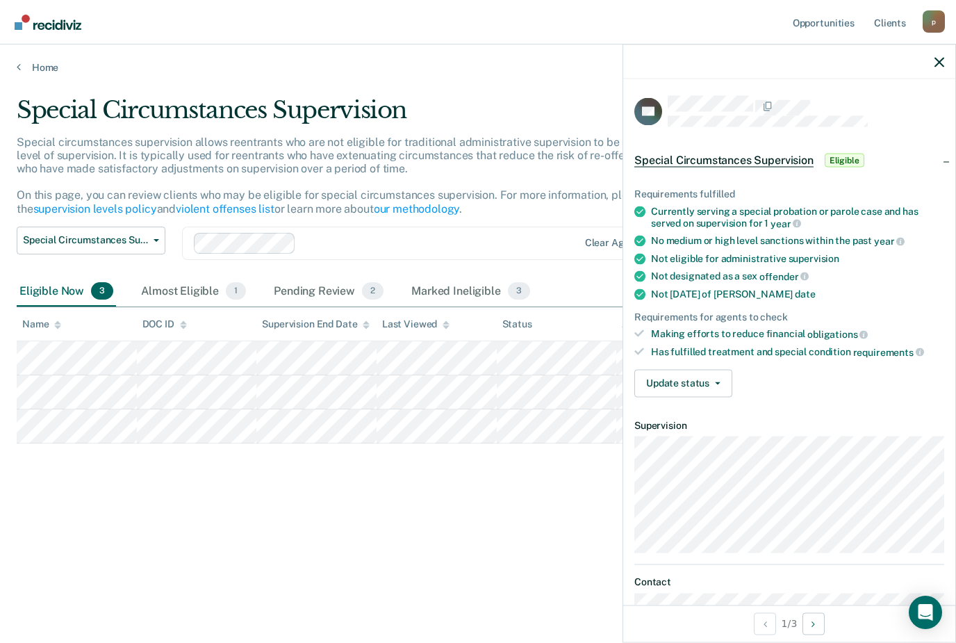
scroll to position [0, 0]
click at [678, 370] on button "Update status" at bounding box center [684, 383] width 98 height 28
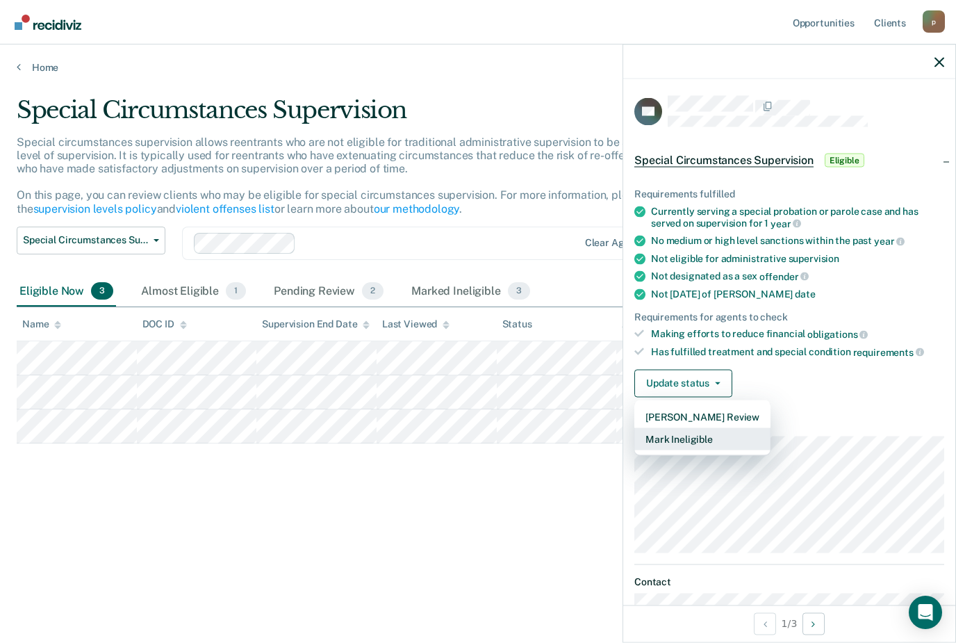
click at [660, 440] on button "Mark Ineligible" at bounding box center [703, 438] width 136 height 22
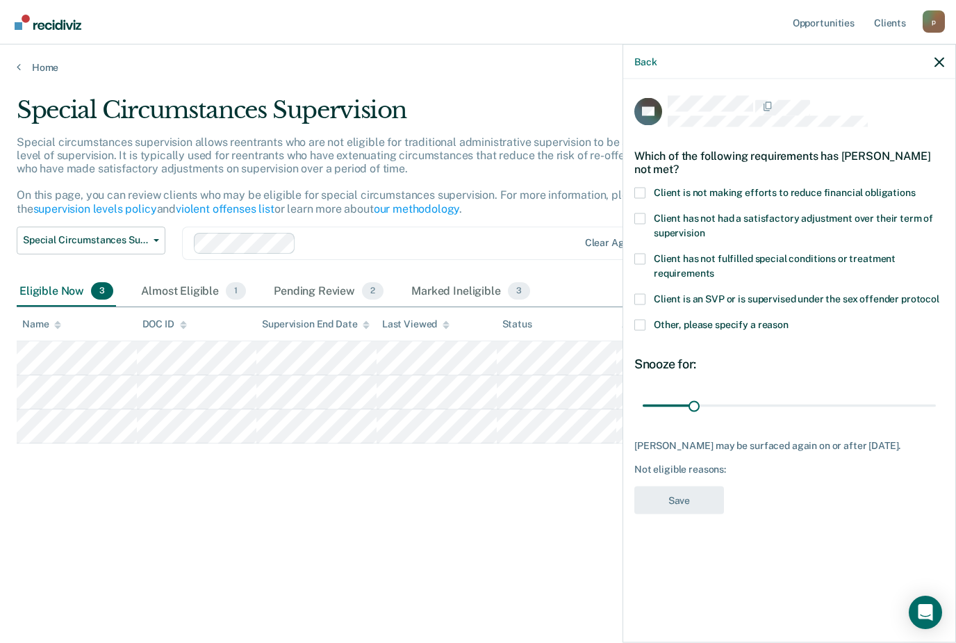
click at [643, 187] on span at bounding box center [640, 192] width 11 height 11
click at [916, 187] on input "Client is not making efforts to reduce financial obligations" at bounding box center [916, 187] width 0 height 0
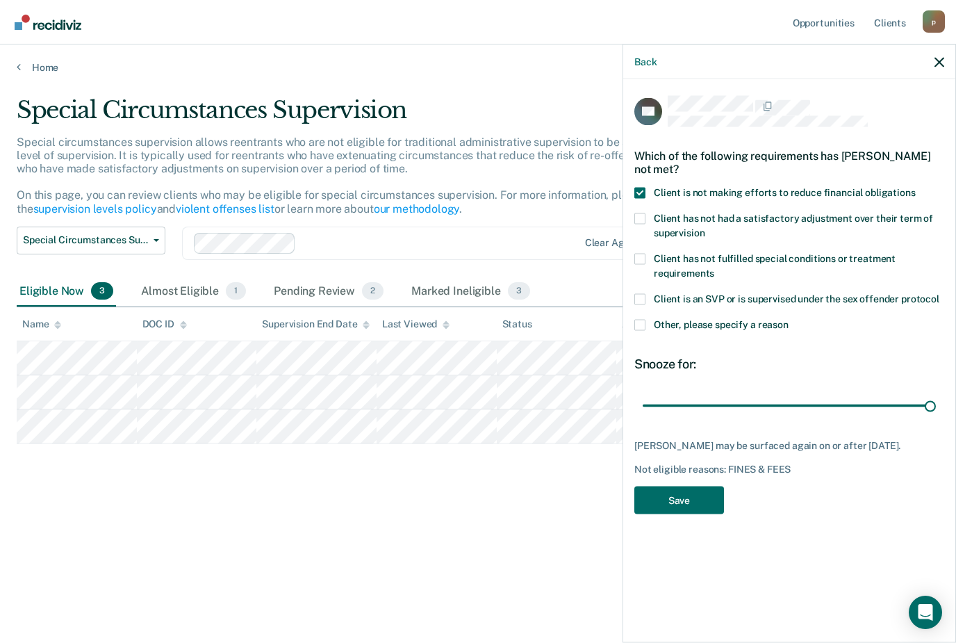
type input "180"
click at [641, 327] on label "Other, please specify a reason" at bounding box center [790, 326] width 310 height 15
click at [789, 319] on input "Other, please specify a reason" at bounding box center [789, 319] width 0 height 0
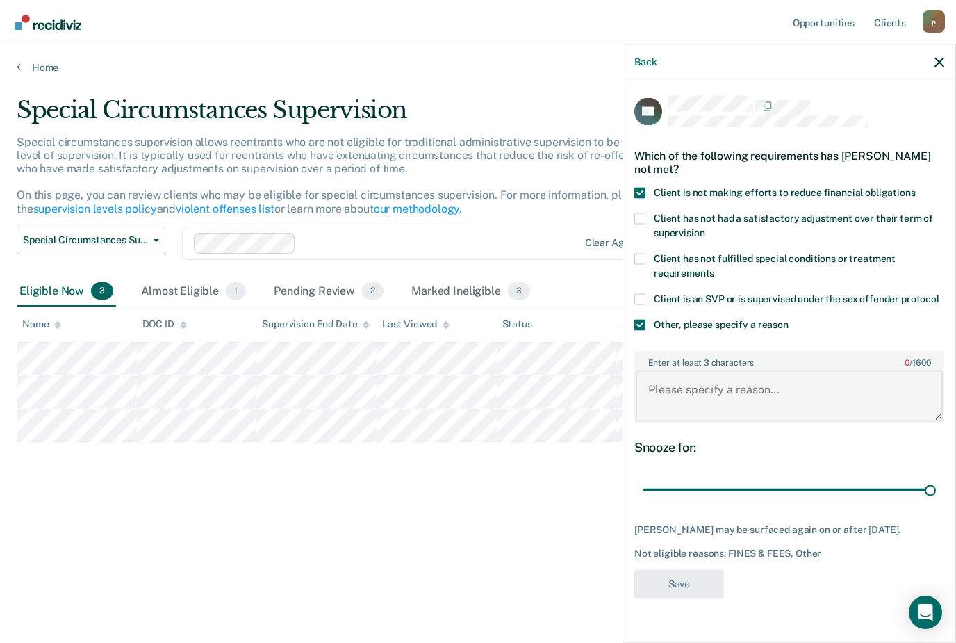
click at [687, 388] on textarea "Enter at least 3 characters 0 / 1600" at bounding box center [789, 395] width 307 height 51
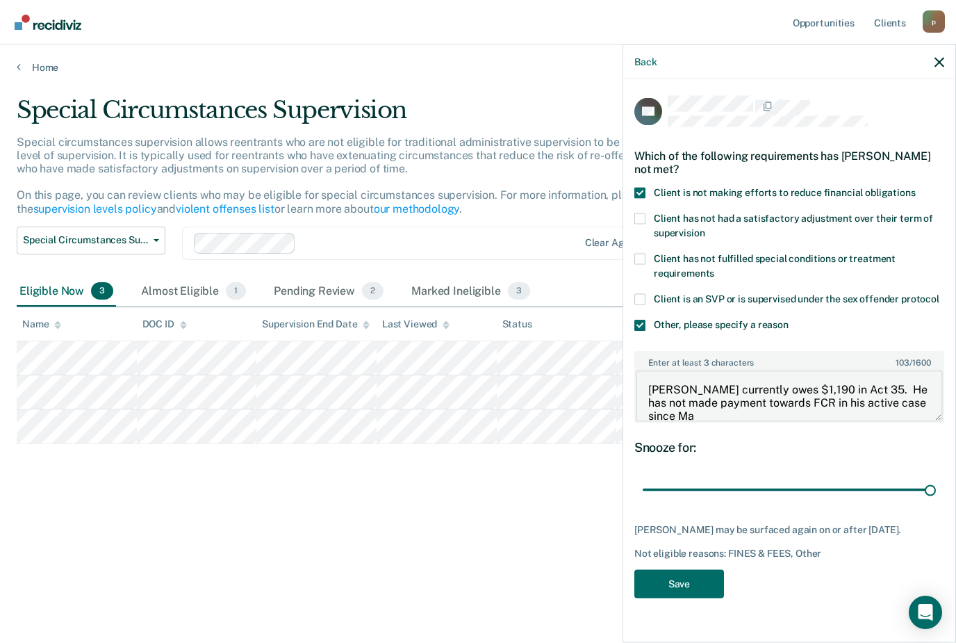
scroll to position [2, 0]
type textarea "[PERSON_NAME] currently owes $1,190 in Act 35. He has not made payment towards …"
click at [688, 585] on button "Save" at bounding box center [680, 584] width 90 height 28
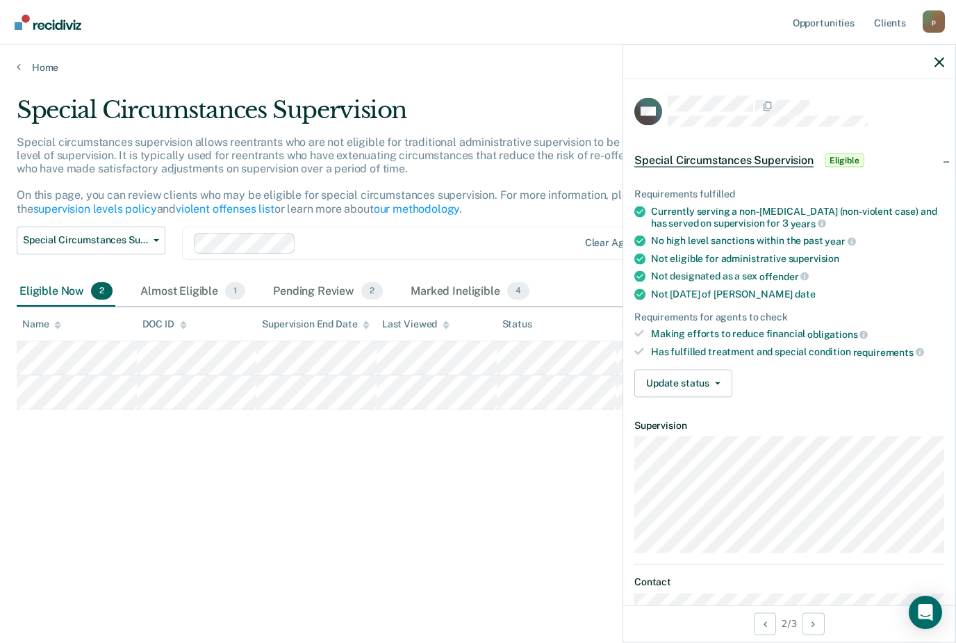
scroll to position [0, 0]
click at [473, 277] on div "Marked Ineligible 4" at bounding box center [470, 292] width 124 height 31
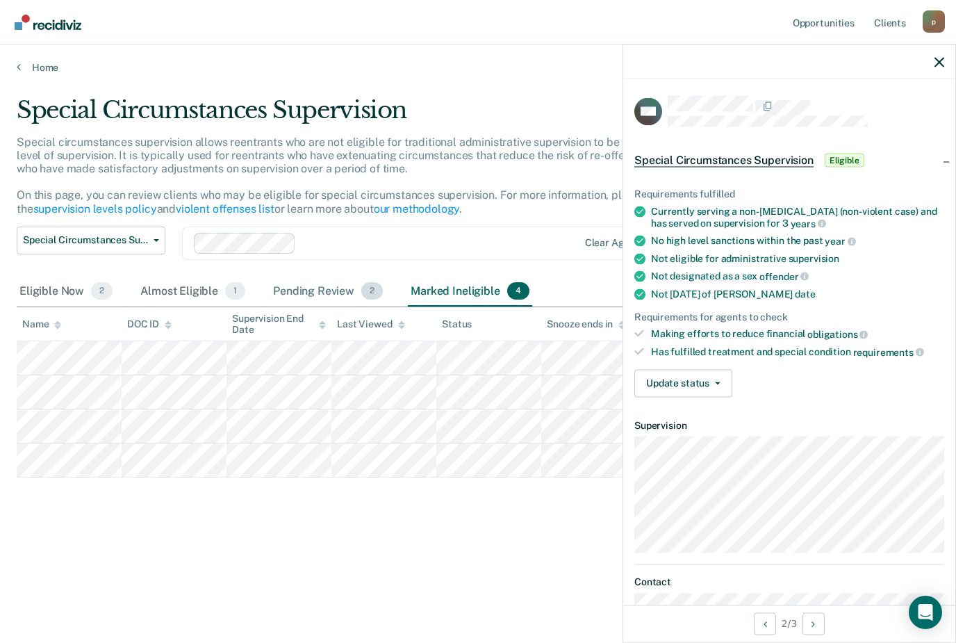
click at [323, 277] on div "Pending Review 2" at bounding box center [327, 292] width 115 height 31
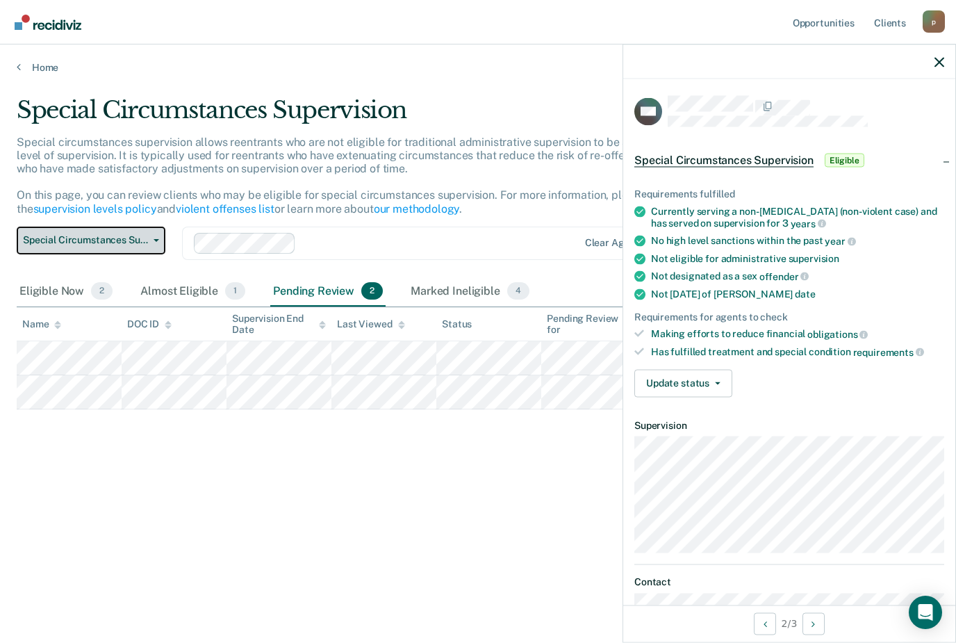
click at [77, 234] on span "Special Circumstances Supervision" at bounding box center [85, 240] width 125 height 12
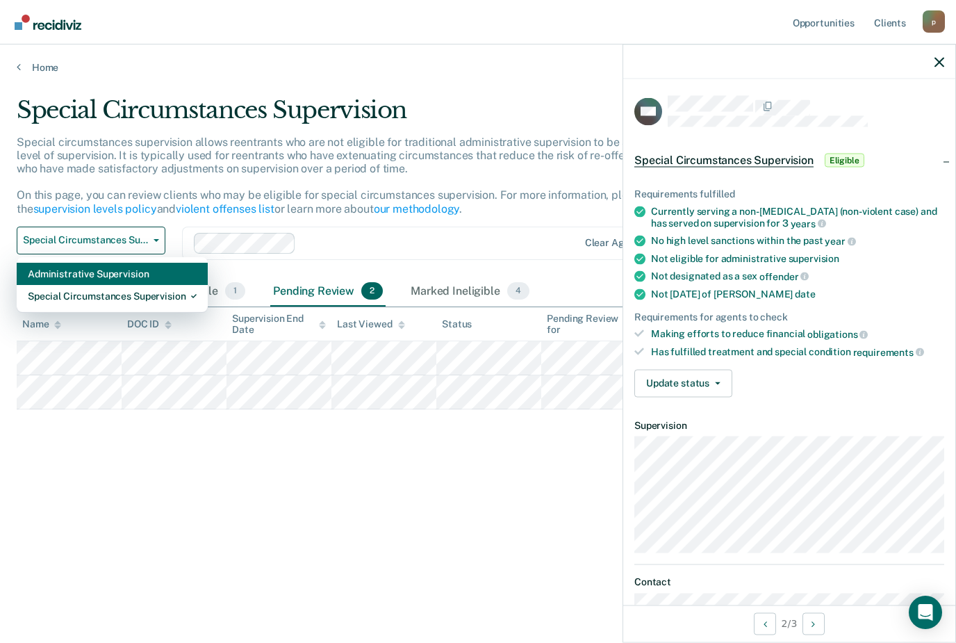
click at [50, 263] on div "Administrative Supervision" at bounding box center [112, 274] width 169 height 22
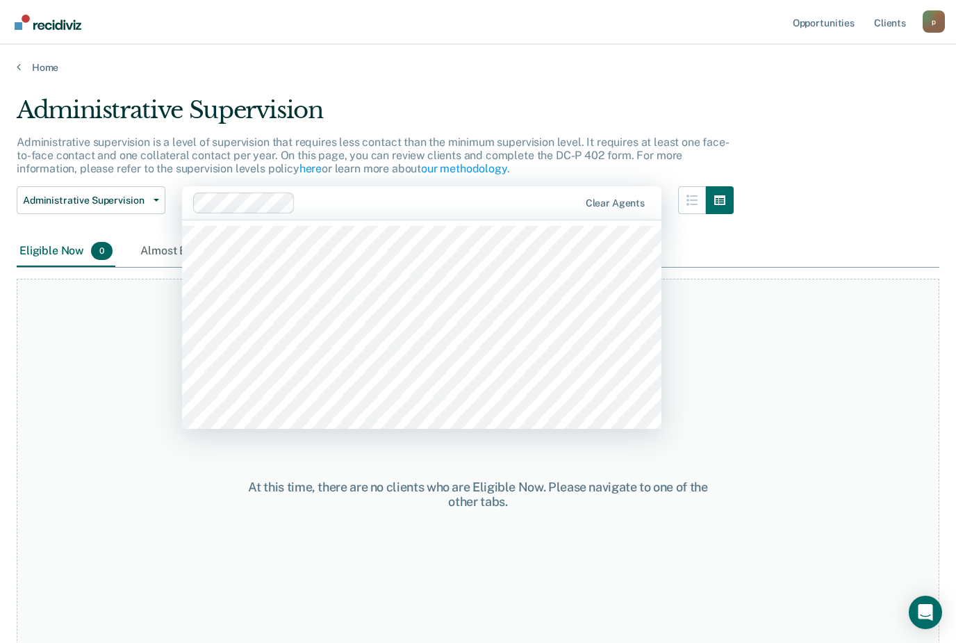
click at [647, 450] on div "At this time, there are no clients who are Eligible Now. Please navigate to one…" at bounding box center [478, 495] width 923 height 432
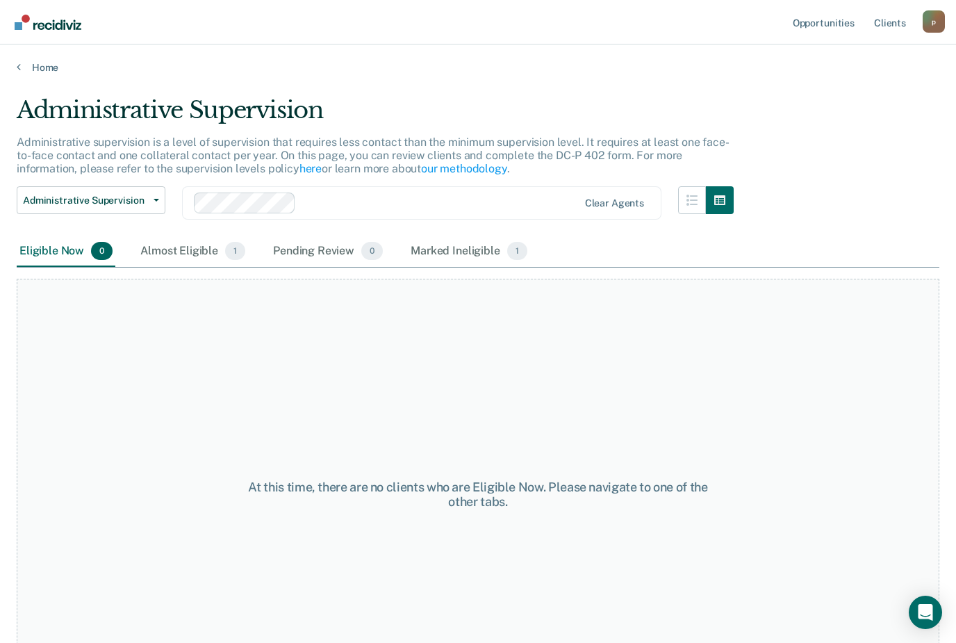
click at [104, 482] on div "At this time, there are no clients who are Eligible Now. Please navigate to one…" at bounding box center [478, 495] width 923 height 432
click at [450, 397] on div "At this time, there are no clients who are Eligible Now. Please navigate to one…" at bounding box center [478, 495] width 923 height 432
click at [177, 254] on div "Almost Eligible 1" at bounding box center [193, 251] width 110 height 31
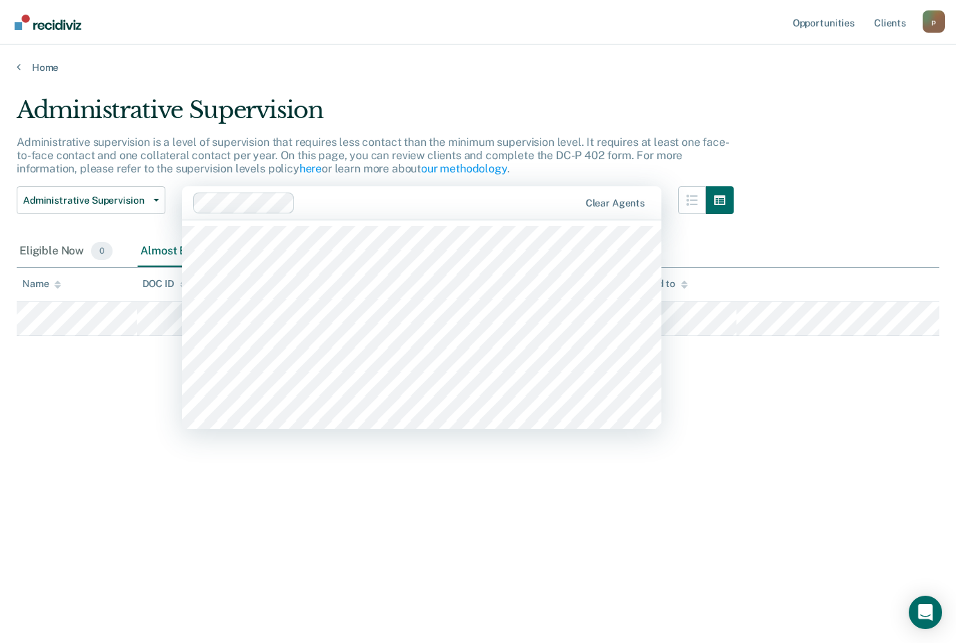
click at [407, 502] on div "Administrative Supervision Administrative supervision is a level of supervision…" at bounding box center [478, 317] width 923 height 443
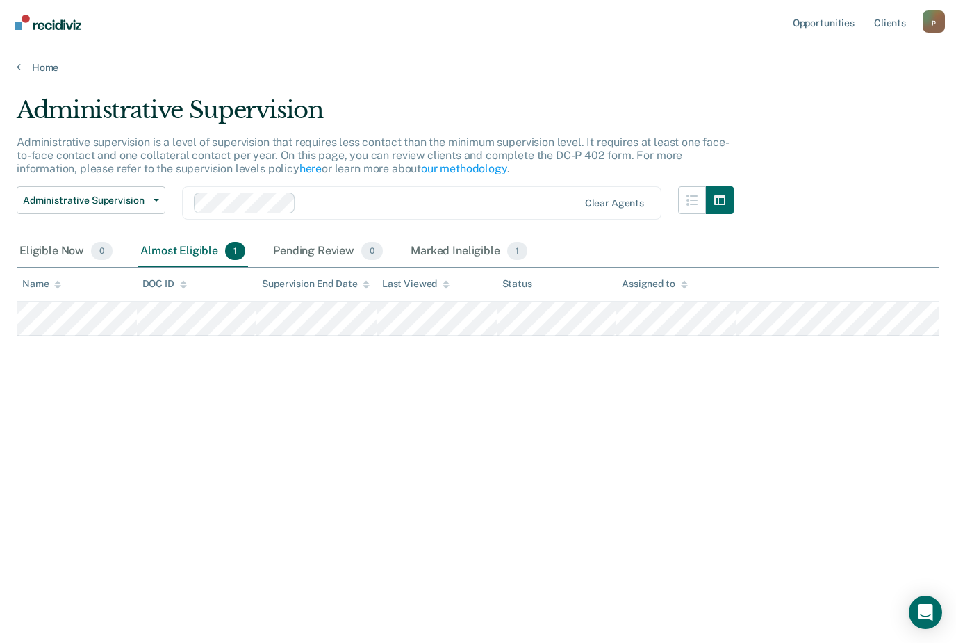
click at [391, 477] on div "Administrative Supervision Administrative supervision is a level of supervision…" at bounding box center [478, 317] width 923 height 443
click at [39, 250] on div "Eligible Now 0" at bounding box center [66, 251] width 99 height 31
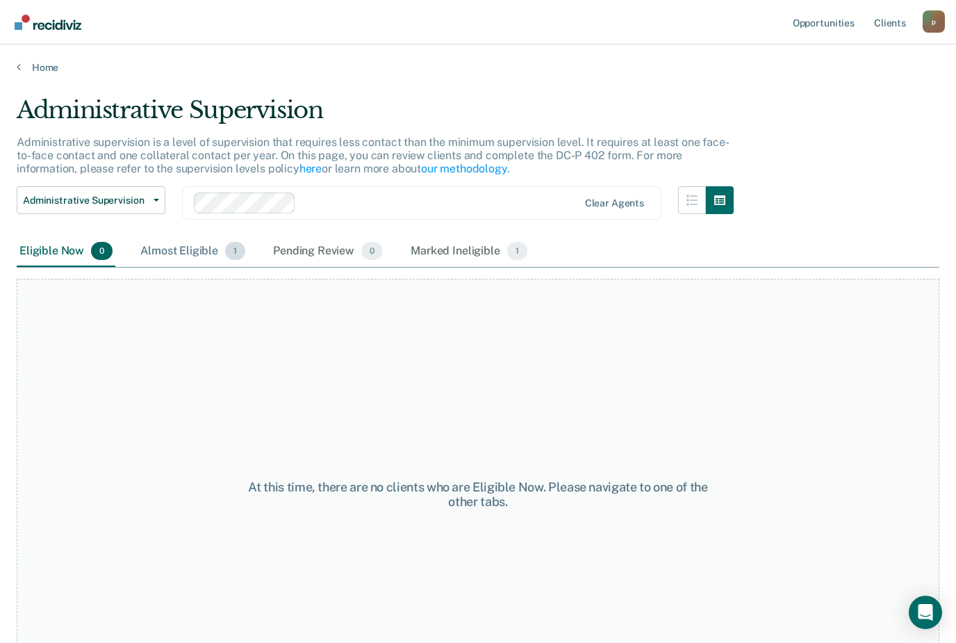
click at [166, 259] on div "Almost Eligible 1" at bounding box center [193, 251] width 110 height 31
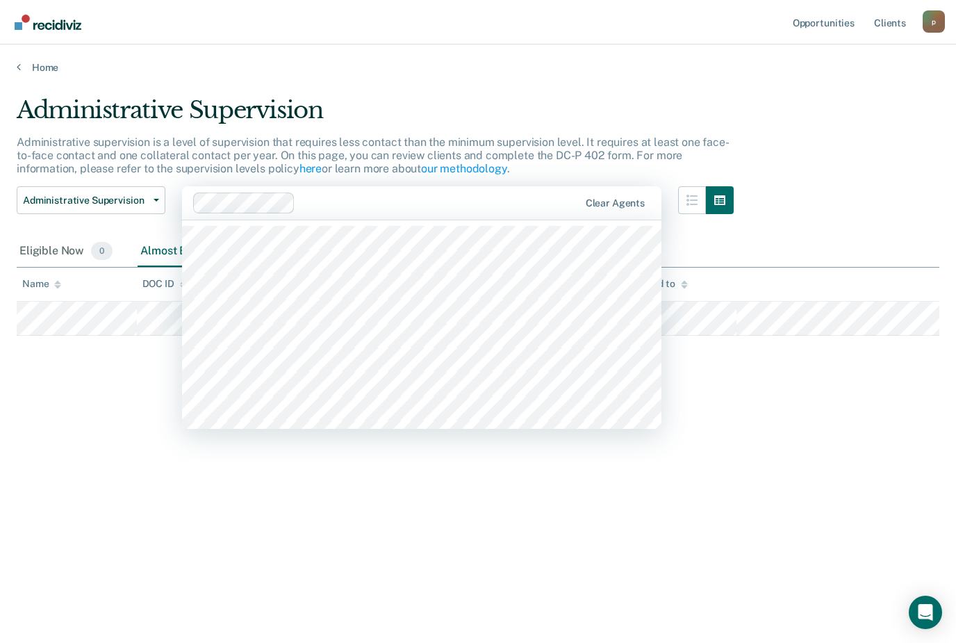
click at [450, 509] on div "Administrative Supervision Administrative supervision is a level of supervision…" at bounding box center [478, 317] width 923 height 443
click at [202, 505] on div "Administrative Supervision Administrative supervision is a level of supervision…" at bounding box center [478, 317] width 923 height 443
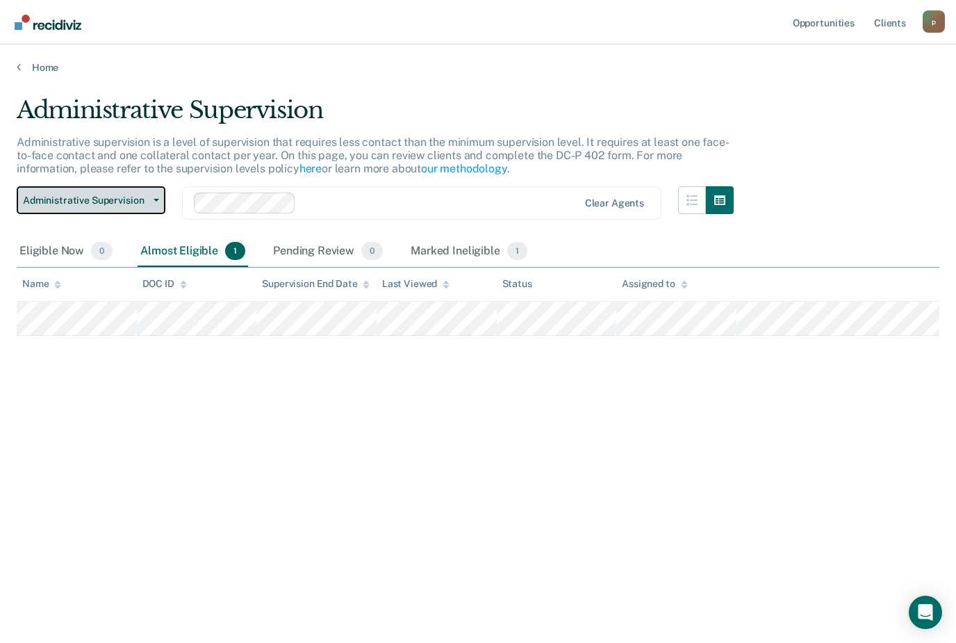
click at [54, 199] on span "Administrative Supervision" at bounding box center [85, 201] width 125 height 12
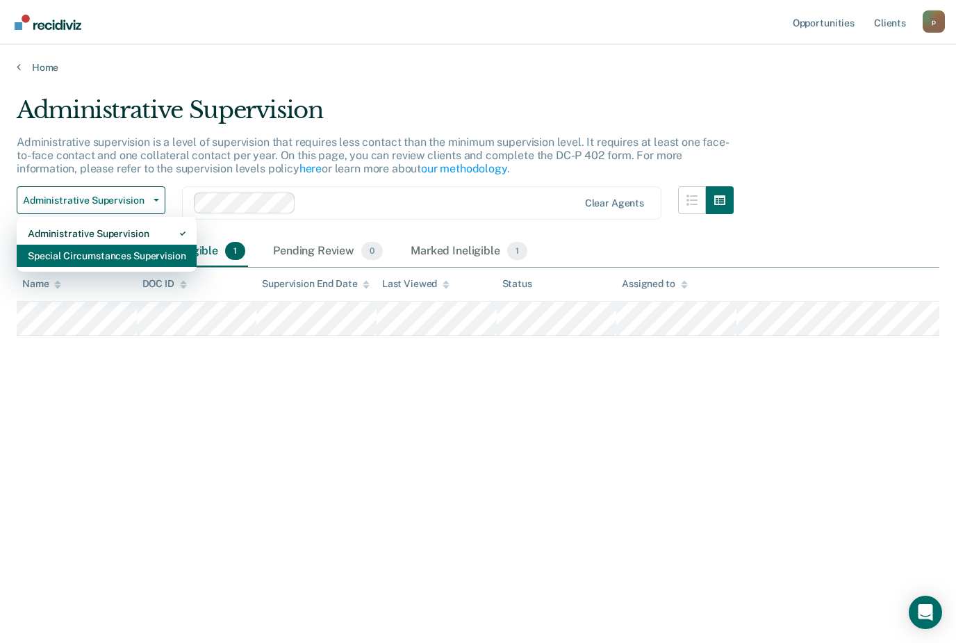
click at [54, 253] on div "Special Circumstances Supervision" at bounding box center [107, 256] width 158 height 22
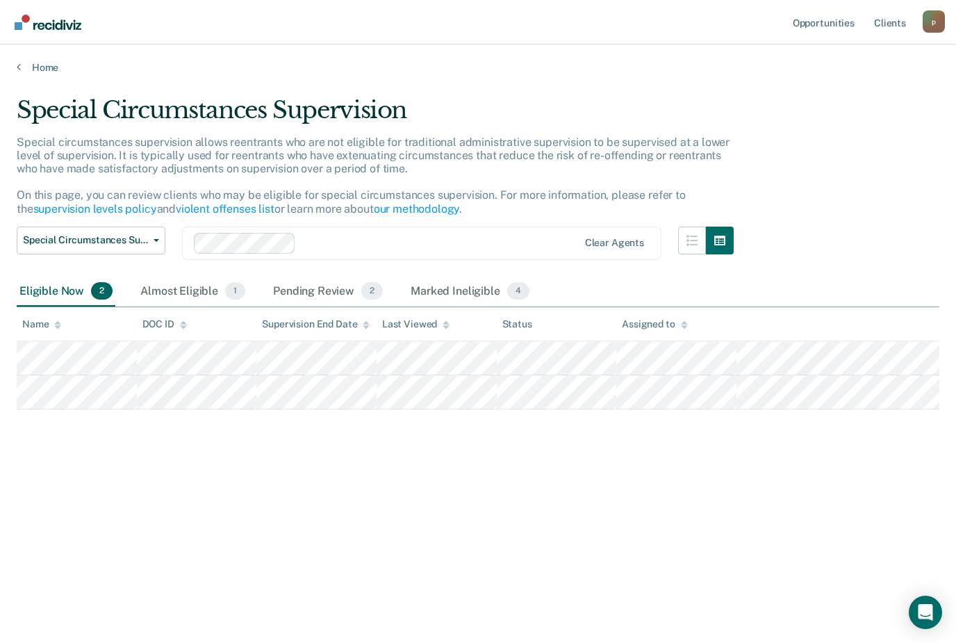
click at [357, 539] on div "Special Circumstances Supervision Special circumstances supervision allows reen…" at bounding box center [478, 317] width 923 height 443
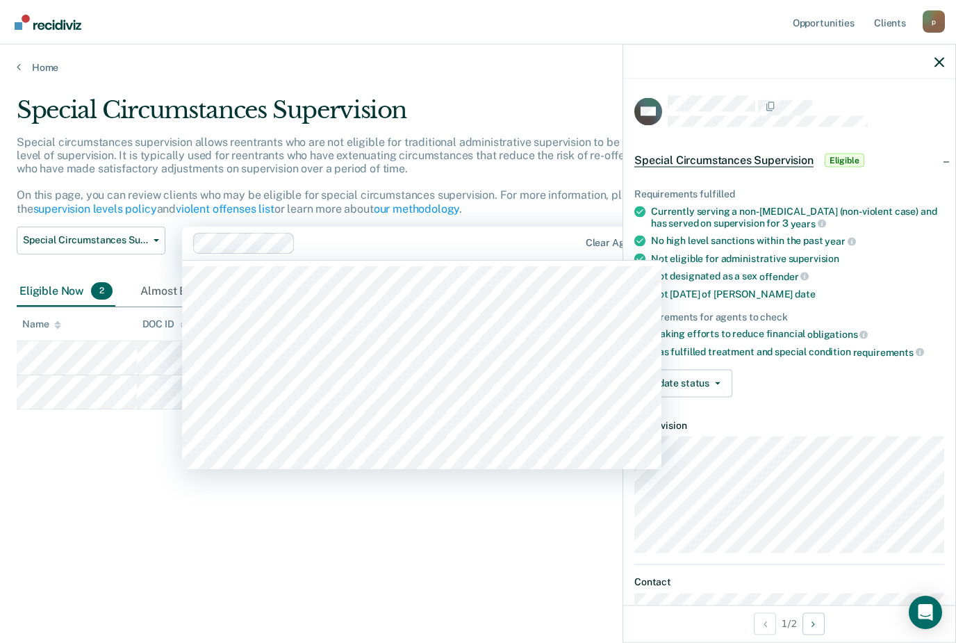
click at [407, 509] on div "Special Circumstances Supervision Special circumstances supervision allows reen…" at bounding box center [478, 317] width 923 height 443
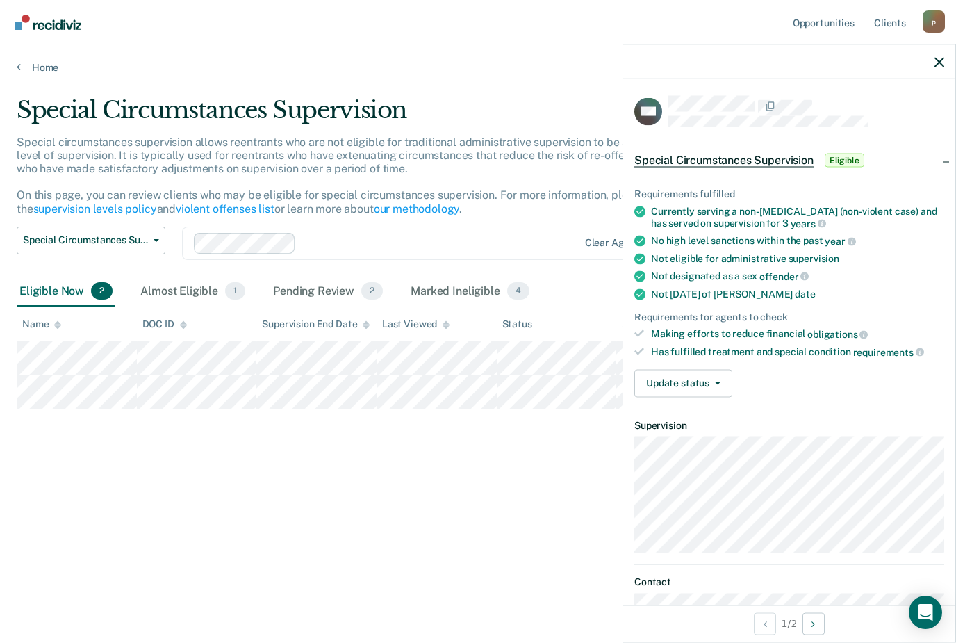
click at [942, 106] on div at bounding box center [806, 106] width 277 height 20
click at [944, 109] on div "AM Special Circumstances Supervision Eligible Requirements fulfilled Currently …" at bounding box center [789, 341] width 332 height 525
click at [936, 108] on div at bounding box center [806, 106] width 277 height 20
click at [935, 108] on div at bounding box center [806, 106] width 277 height 20
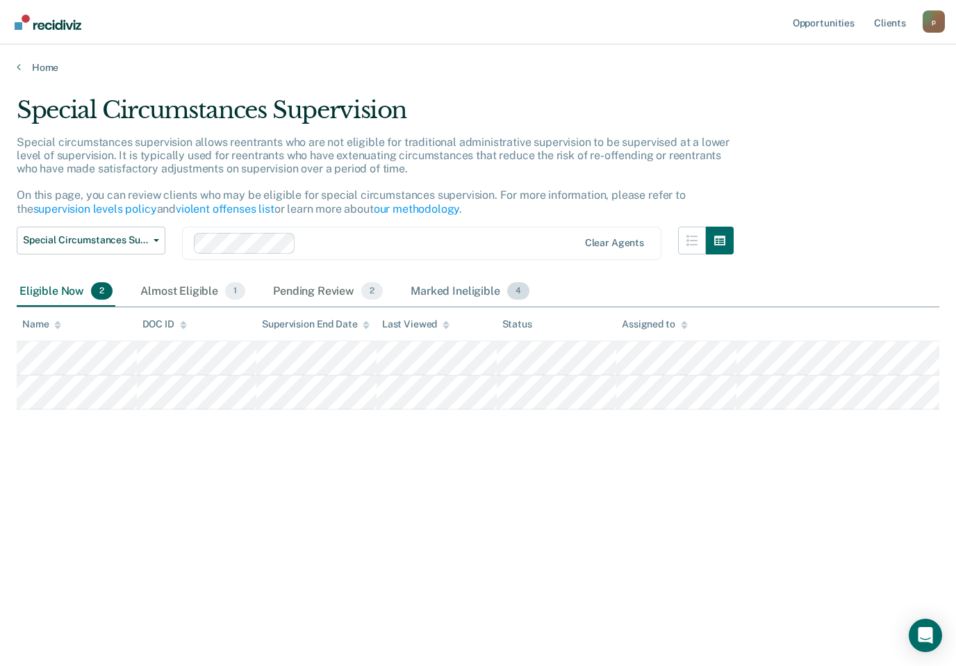
click at [457, 286] on div "Marked Ineligible 4" at bounding box center [470, 292] width 124 height 31
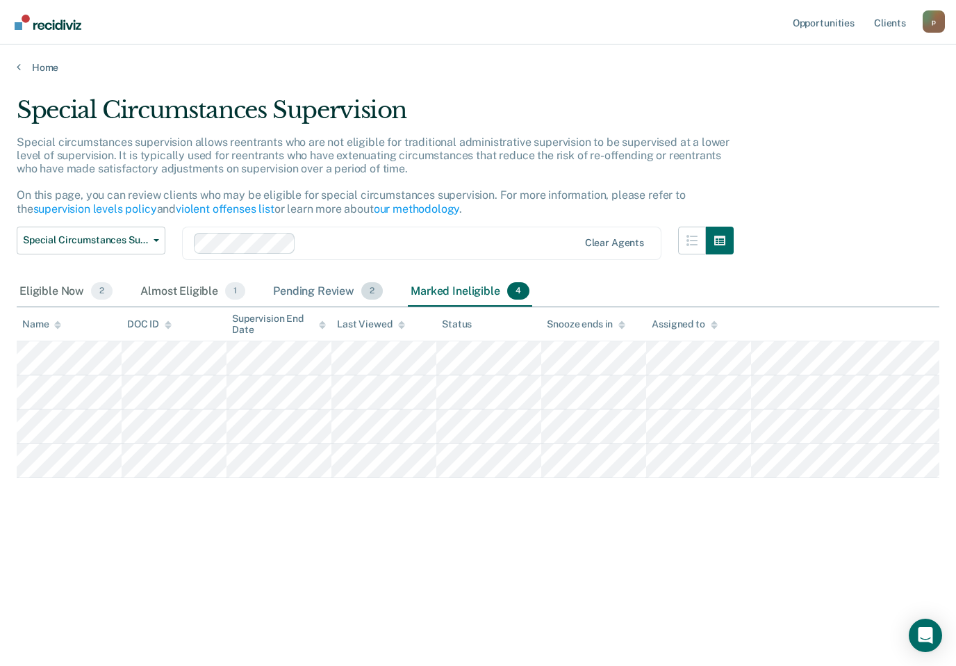
click at [313, 288] on div "Pending Review 2" at bounding box center [327, 292] width 115 height 31
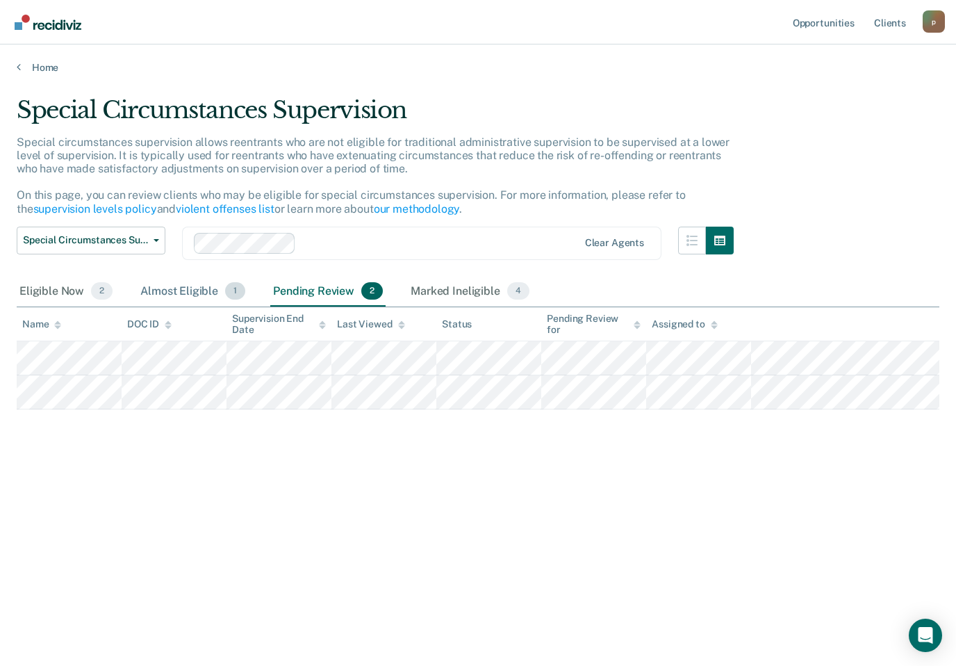
click at [200, 290] on div "Almost Eligible 1" at bounding box center [193, 292] width 110 height 31
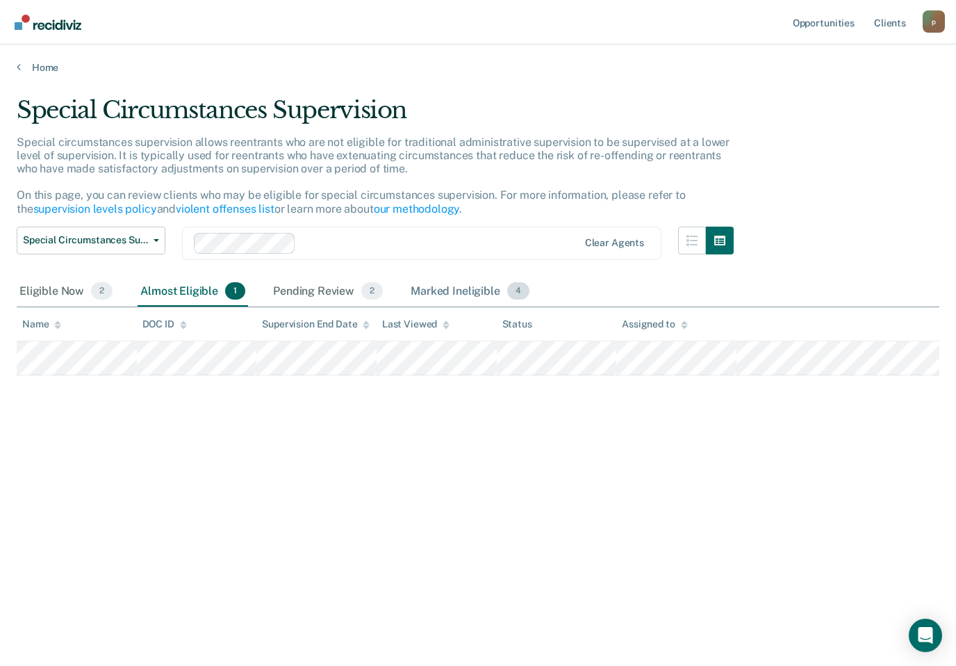
click at [448, 287] on div "Marked Ineligible 4" at bounding box center [470, 292] width 124 height 31
